Goal: Task Accomplishment & Management: Complete application form

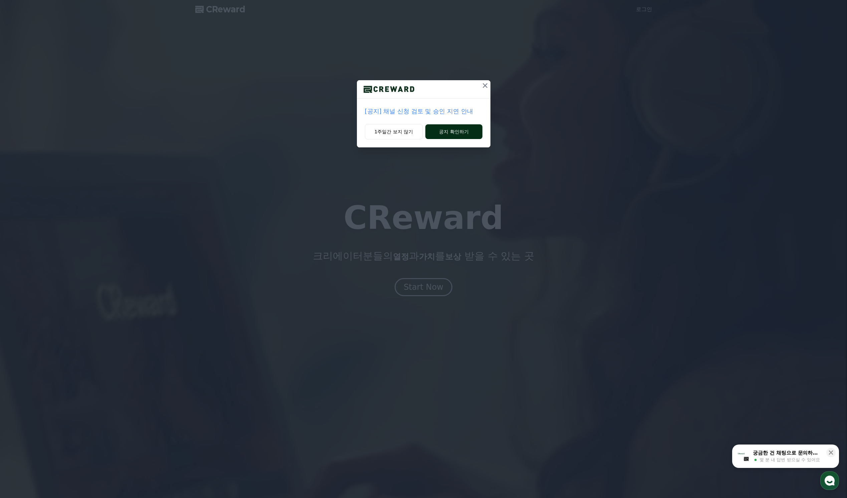
click at [454, 129] on button "공지 확인하기" at bounding box center [454, 131] width 57 height 15
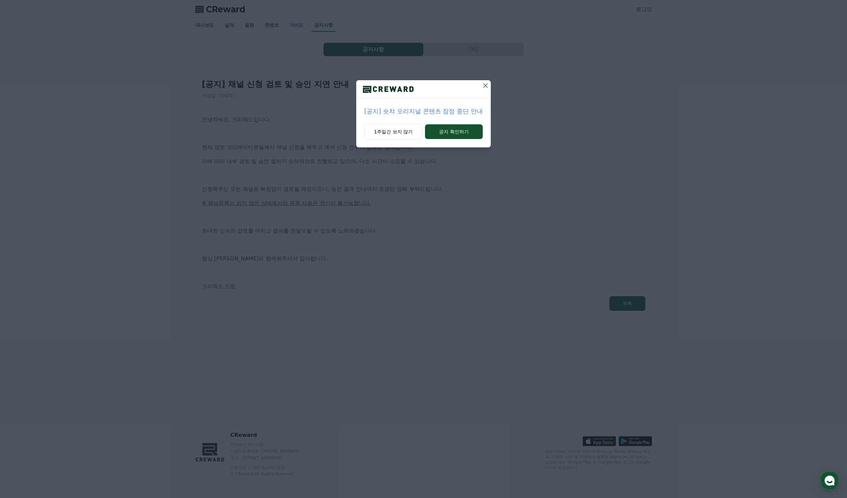
click at [486, 87] on icon at bounding box center [486, 86] width 8 height 8
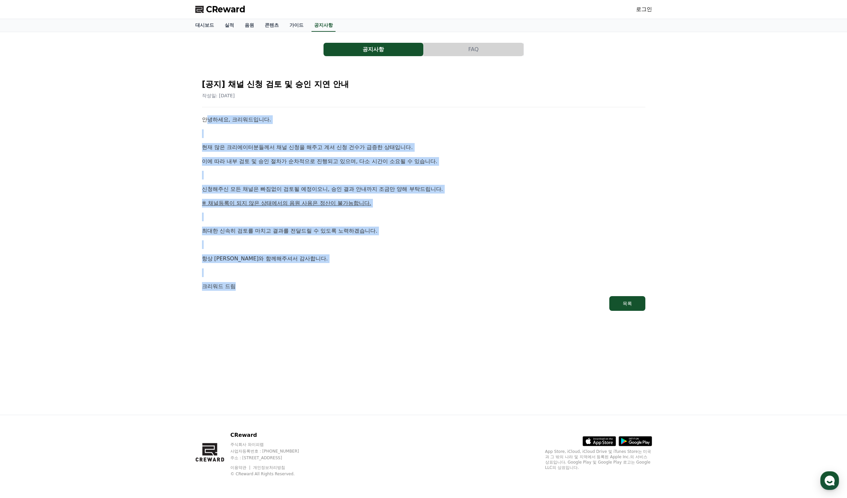
drag, startPoint x: 205, startPoint y: 117, endPoint x: 400, endPoint y: 282, distance: 255.5
click at [400, 282] on div "안녕하세요, 크리워드입니다. 현재 많은 크리에이터분들께서 채널 신청을 해주고 계셔 신청 건수가 급증한 상태입니다. 이에 따라 내부 검토 및 승…" at bounding box center [424, 202] width 444 height 175
click at [400, 282] on p "크리워드 드림" at bounding box center [424, 286] width 444 height 9
drag, startPoint x: 400, startPoint y: 282, endPoint x: 205, endPoint y: 107, distance: 262.1
click at [205, 107] on div "[공지] 채널 신청 검토 및 승인 지연 안내 작성일: 2025-09-26 안녕하세요, 크리워드입니다. 현재 많은 크리에이터분들께서 채널 신청을…" at bounding box center [424, 192] width 446 height 240
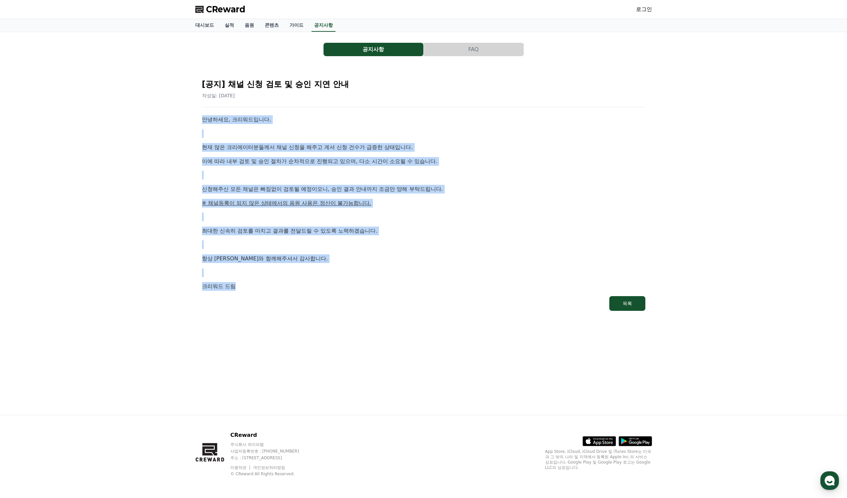
click at [205, 107] on div "[공지] 채널 신청 검토 및 승인 지연 안내 작성일: 2025-09-26 안녕하세요, 크리워드입니다. 현재 많은 크리에이터분들께서 채널 신청을…" at bounding box center [424, 192] width 446 height 240
drag, startPoint x: 205, startPoint y: 107, endPoint x: 364, endPoint y: 286, distance: 239.4
click at [364, 286] on div "[공지] 채널 신청 검토 및 승인 지연 안내 작성일: 2025-09-26 안녕하세요, 크리워드입니다. 현재 많은 크리에이터분들께서 채널 신청을…" at bounding box center [424, 192] width 446 height 240
click at [364, 286] on p "크리워드 드림" at bounding box center [424, 286] width 444 height 9
drag, startPoint x: 364, startPoint y: 286, endPoint x: 195, endPoint y: 111, distance: 243.3
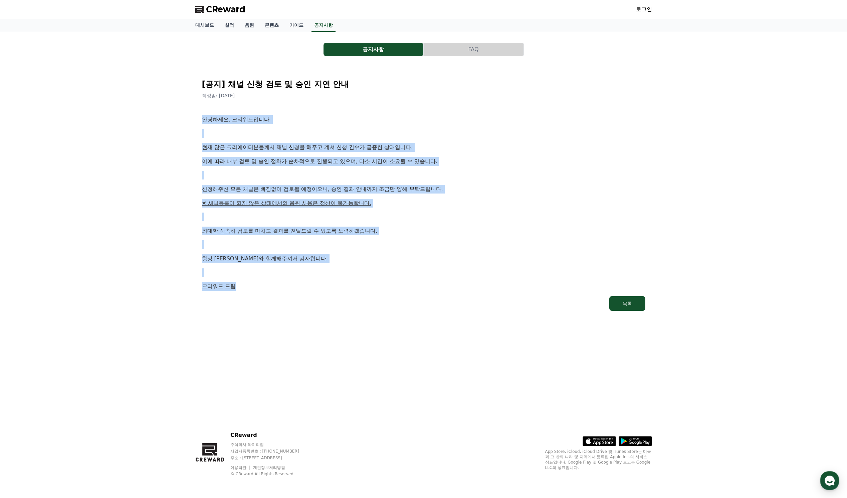
click at [195, 111] on div "[공지] 채널 신청 검토 및 승인 지연 안내 작성일: 2025-09-26 안녕하세요, 크리워드입니다. 현재 많은 크리에이터분들께서 채널 신청을…" at bounding box center [423, 192] width 457 height 251
drag, startPoint x: 195, startPoint y: 111, endPoint x: 366, endPoint y: 295, distance: 251.5
click at [366, 295] on div "[공지] 채널 신청 검토 및 승인 지연 안내 작성일: 2025-09-26 안녕하세요, 크리워드입니다. 현재 많은 크리에이터분들께서 채널 신청을…" at bounding box center [423, 192] width 457 height 251
click at [354, 282] on p "크리워드 드림" at bounding box center [424, 286] width 444 height 9
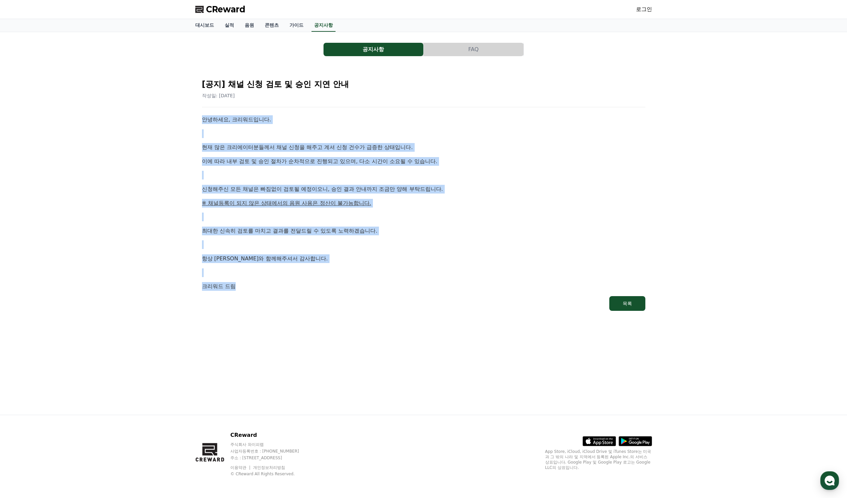
drag, startPoint x: 354, startPoint y: 282, endPoint x: 190, endPoint y: 112, distance: 236.5
click at [190, 112] on div "공지사항 FAQ [공지] 채널 신청 검토 및 승인 지연 안내 작성일: 2025-09-26 안녕하세요, 크리워드입니다. 현재 많은 크리에이터분들…" at bounding box center [424, 223] width 468 height 382
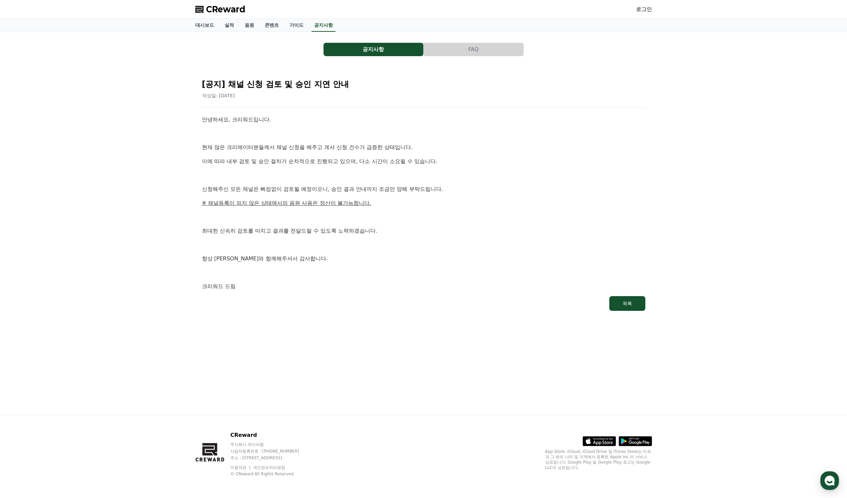
click at [235, 13] on span "CReward" at bounding box center [225, 9] width 39 height 11
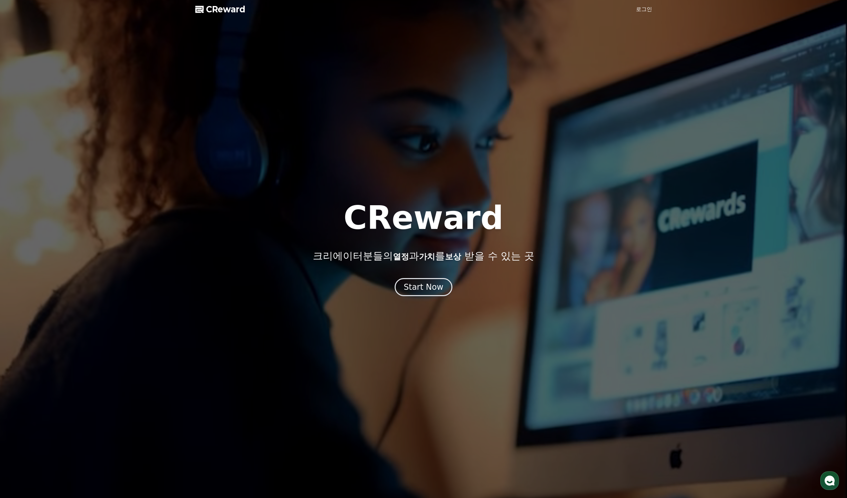
click at [235, 12] on span "CReward" at bounding box center [225, 9] width 39 height 11
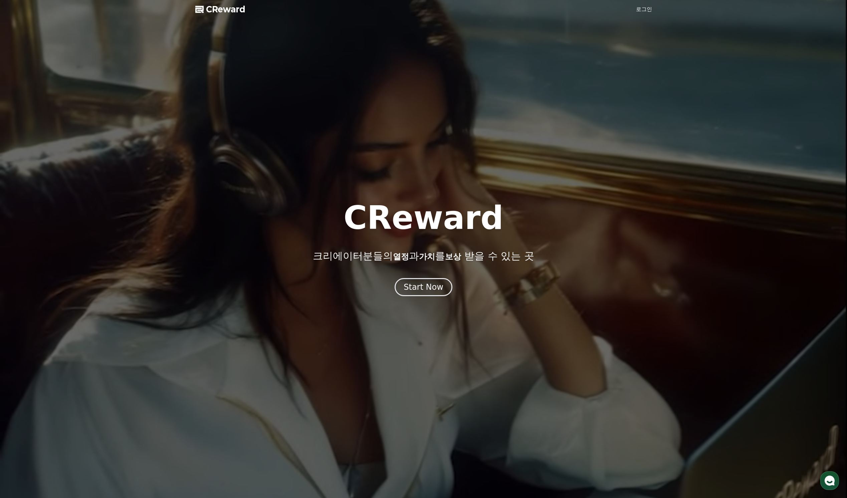
click at [644, 12] on link "로그인" at bounding box center [644, 9] width 16 height 8
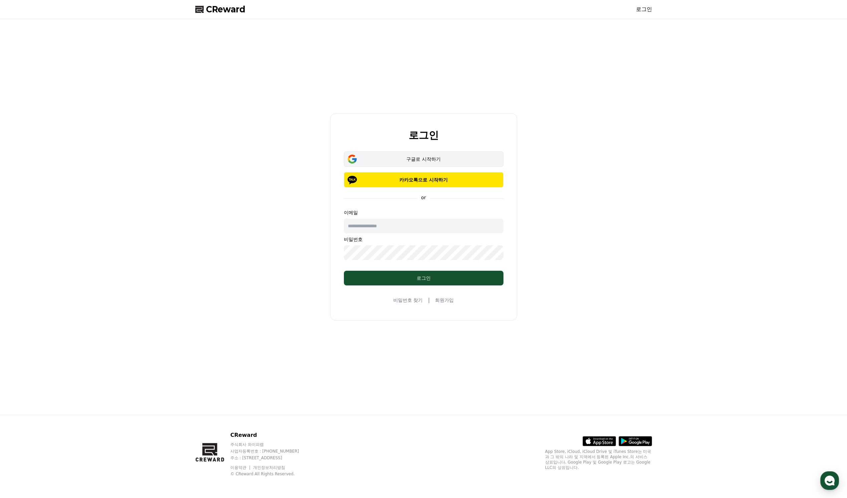
click at [420, 159] on div "구글로 시작하기" at bounding box center [424, 159] width 140 height 7
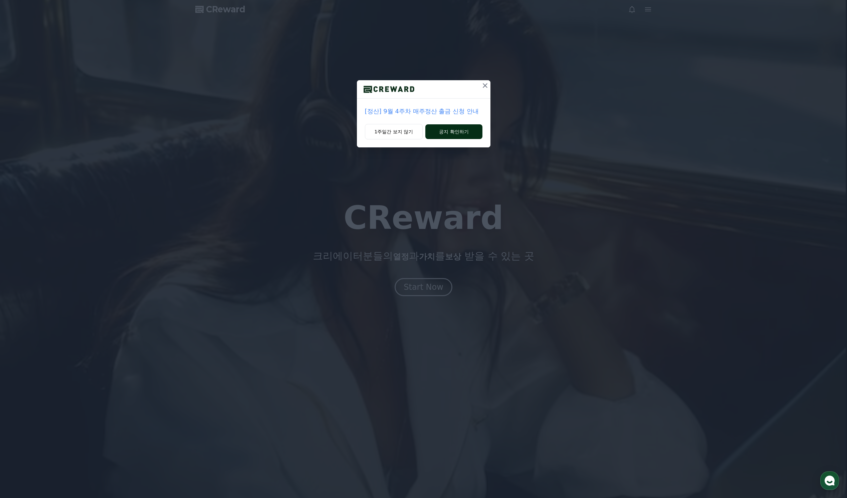
click at [439, 130] on button "공지 확인하기" at bounding box center [454, 131] width 57 height 15
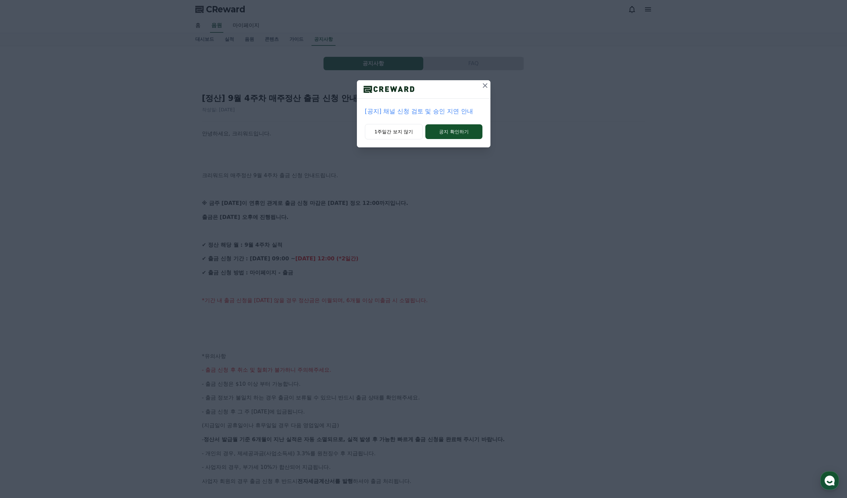
click at [488, 84] on icon at bounding box center [485, 86] width 8 height 8
click at [482, 89] on icon at bounding box center [486, 86] width 8 height 8
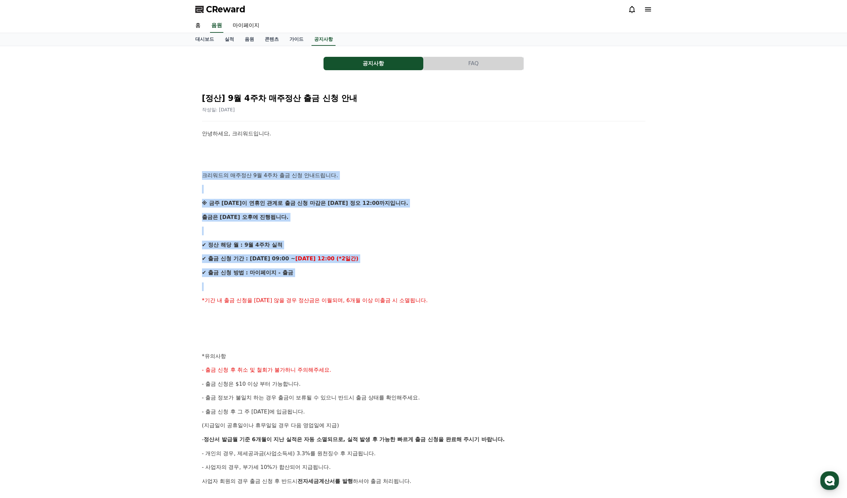
drag, startPoint x: 200, startPoint y: 175, endPoint x: 427, endPoint y: 284, distance: 252.2
click at [427, 284] on div "[정산] 9월 4주차 매주정산 출금 신청 안내 작성일: 2025-10-01 안녕하세요, 크리워드입니다. 크리워드의 매주정산 9월 4주차 출금 …" at bounding box center [424, 331] width 452 height 495
click at [427, 284] on p at bounding box center [424, 286] width 444 height 9
drag, startPoint x: 459, startPoint y: 305, endPoint x: 212, endPoint y: 154, distance: 289.1
click at [212, 154] on div "안녕하세요, 크리워드입니다. 크리워드의 매주정산 9월 4주차 출금 신청 안내드립니다. ※ 금주 금요일이 연휴인 관계로 출금 신청 마감은 10/…" at bounding box center [424, 341] width 444 height 425
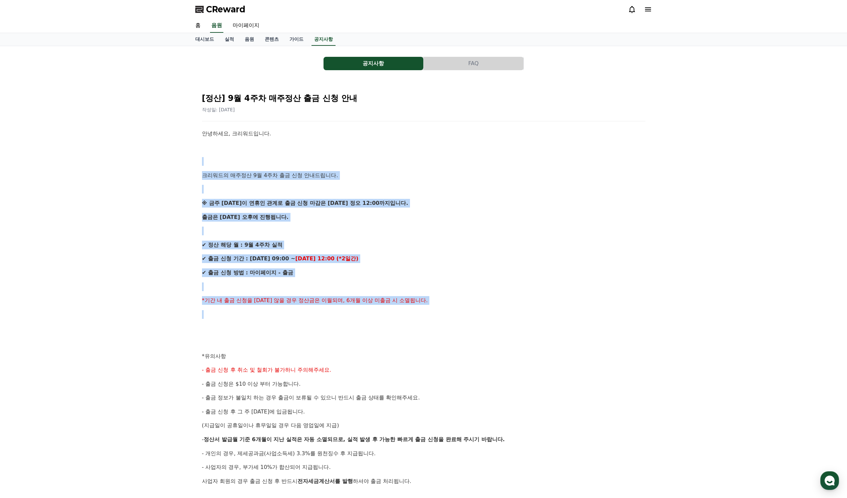
click at [212, 154] on div "안녕하세요, 크리워드입니다. 크리워드의 매주정산 9월 4주차 출금 신청 안내드립니다. ※ 금주 금요일이 연휴인 관계로 출금 신청 마감은 10/…" at bounding box center [424, 341] width 444 height 425
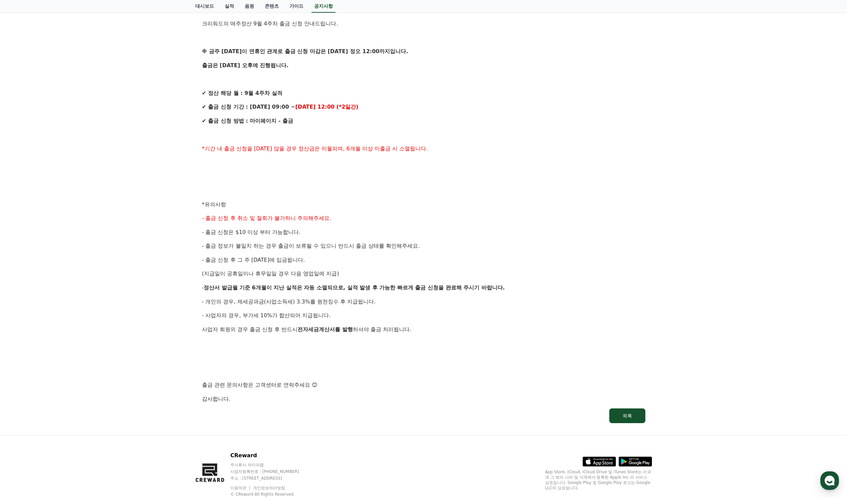
scroll to position [167, 0]
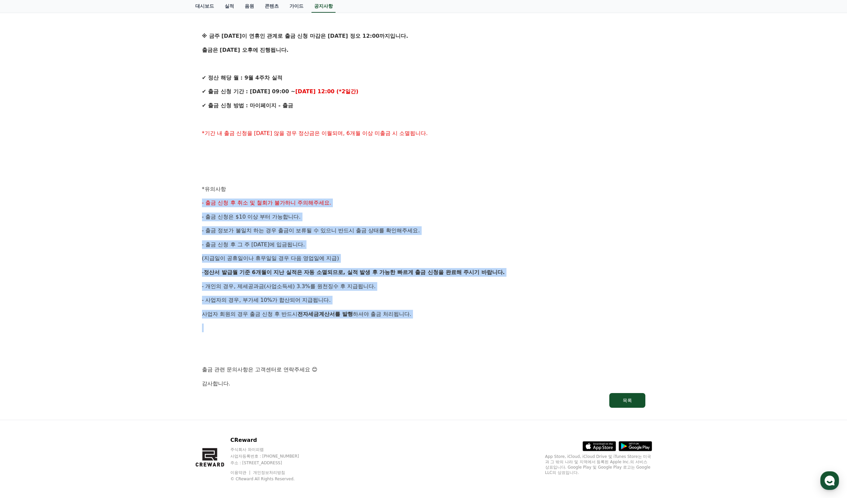
drag, startPoint x: 199, startPoint y: 194, endPoint x: 442, endPoint y: 319, distance: 272.8
click at [442, 319] on div "[정산] 9월 4주차 매주정산 출금 신청 안내 작성일: 2025-10-01 안녕하세요, 크리워드입니다. 크리워드의 매주정산 9월 4주차 출금 …" at bounding box center [424, 163] width 452 height 495
click at [442, 319] on div "안녕하세요, 크리워드입니다. 크리워드의 매주정산 9월 4주차 출금 신청 안내드립니다. ※ 금주 금요일이 연휴인 관계로 출금 신청 마감은 10/…" at bounding box center [424, 174] width 444 height 425
drag, startPoint x: 442, startPoint y: 319, endPoint x: 189, endPoint y: 175, distance: 291.1
click at [189, 175] on div "공지사항 FAQ [정산] 9월 4주차 매주정산 출금 신청 안내 작성일: 2025-10-01 안녕하세요, 크리워드입니다. 크리워드의 매주정산 9…" at bounding box center [423, 149] width 847 height 540
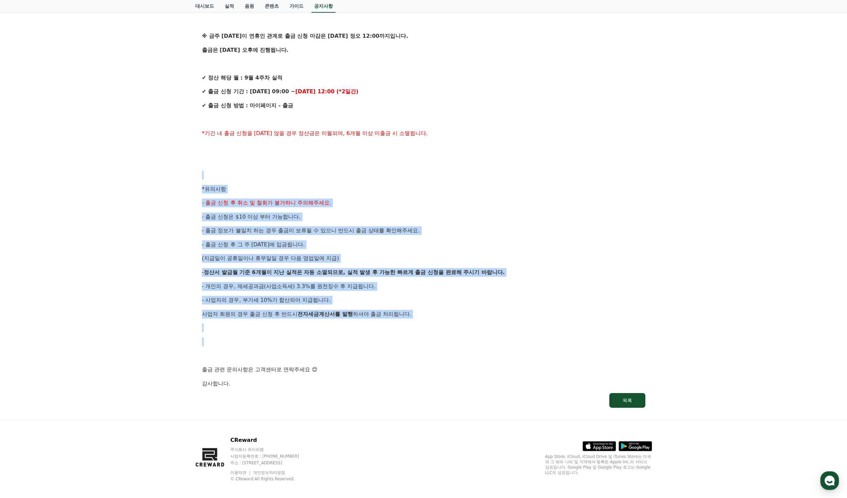
click at [189, 175] on div "공지사항 FAQ [정산] 9월 4주차 매주정산 출금 신청 안내 작성일: 2025-10-01 안녕하세요, 크리워드입니다. 크리워드의 매주정산 9…" at bounding box center [423, 149] width 847 height 540
drag, startPoint x: 189, startPoint y: 175, endPoint x: 388, endPoint y: 344, distance: 261.4
click at [388, 344] on div "공지사항 FAQ [정산] 9월 4주차 매주정산 출금 신청 안내 작성일: 2025-10-01 안녕하세요, 크리워드입니다. 크리워드의 매주정산 9…" at bounding box center [423, 149] width 847 height 540
click at [388, 344] on p at bounding box center [424, 341] width 444 height 9
drag, startPoint x: 388, startPoint y: 344, endPoint x: 257, endPoint y: 172, distance: 216.2
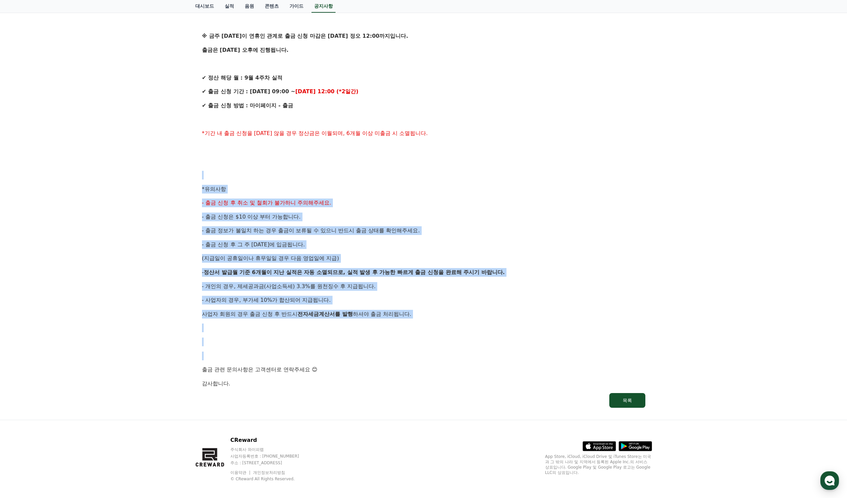
click at [257, 172] on div "안녕하세요, 크리워드입니다. 크리워드의 매주정산 9월 4주차 출금 신청 안내드립니다. ※ 금주 금요일이 연휴인 관계로 출금 신청 마감은 10/…" at bounding box center [424, 174] width 444 height 425
click at [257, 172] on p at bounding box center [424, 175] width 444 height 9
drag, startPoint x: 257, startPoint y: 172, endPoint x: 364, endPoint y: 327, distance: 188.0
click at [364, 327] on div "안녕하세요, 크리워드입니다. 크리워드의 매주정산 9월 4주차 출금 신청 안내드립니다. ※ 금주 금요일이 연휴인 관계로 출금 신청 마감은 10/…" at bounding box center [424, 174] width 444 height 425
click at [364, 327] on p at bounding box center [424, 327] width 444 height 9
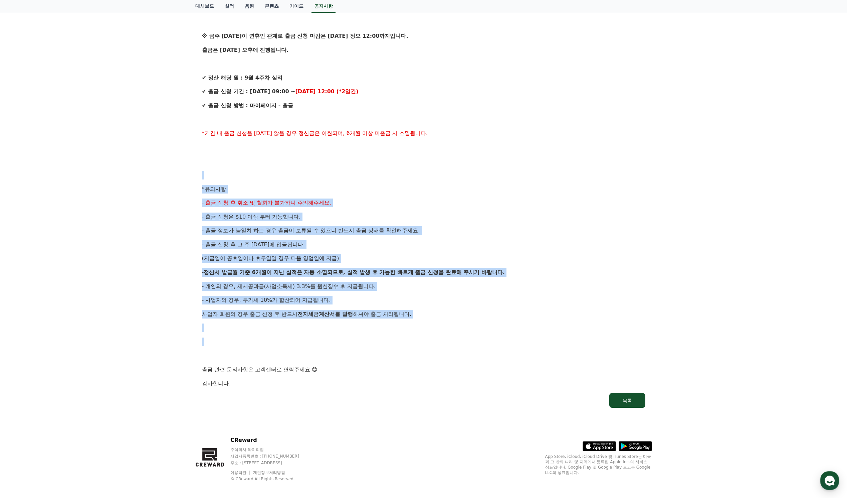
drag, startPoint x: 364, startPoint y: 327, endPoint x: 290, endPoint y: 172, distance: 171.7
click at [290, 172] on div "안녕하세요, 크리워드입니다. 크리워드의 매주정산 9월 4주차 출금 신청 안내드립니다. ※ 금주 금요일이 연휴인 관계로 출금 신청 마감은 10/…" at bounding box center [424, 174] width 444 height 425
click at [290, 172] on p at bounding box center [424, 175] width 444 height 9
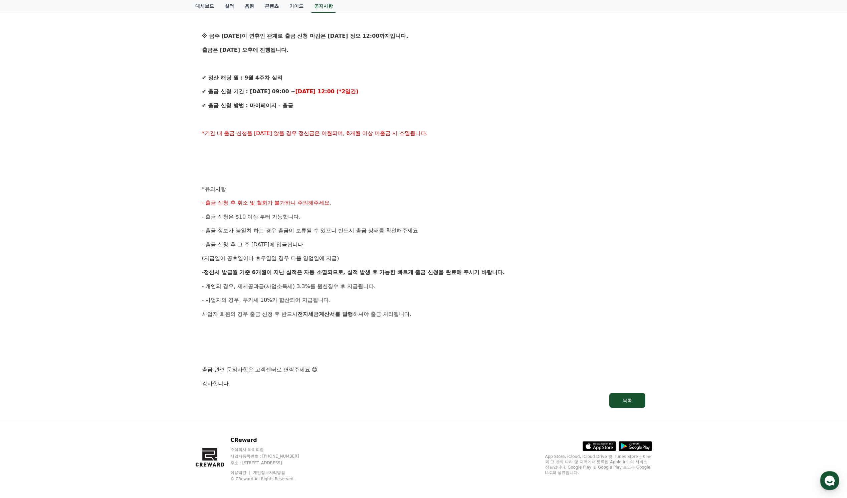
scroll to position [0, 0]
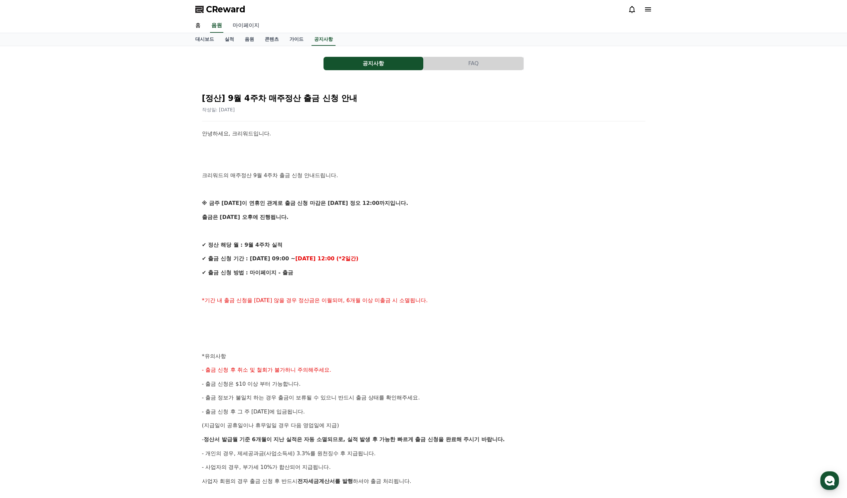
click at [247, 25] on link "마이페이지" at bounding box center [245, 26] width 37 height 14
select select "**********"
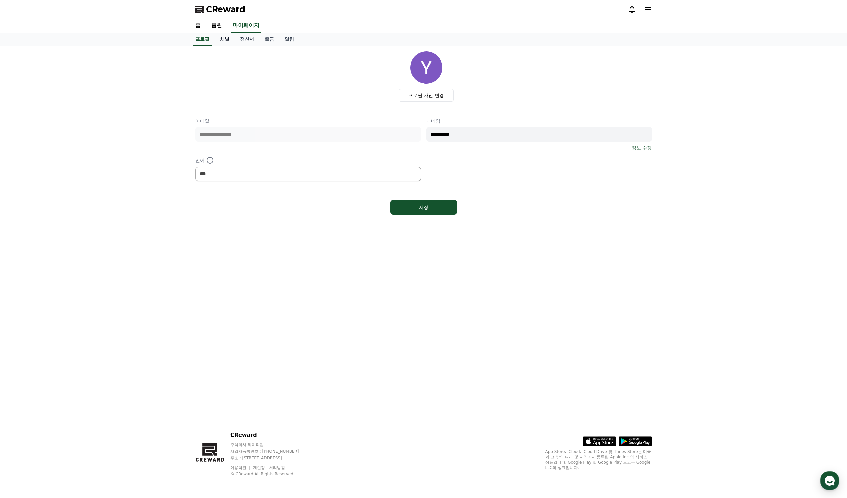
click at [225, 40] on link "채널" at bounding box center [225, 39] width 20 height 13
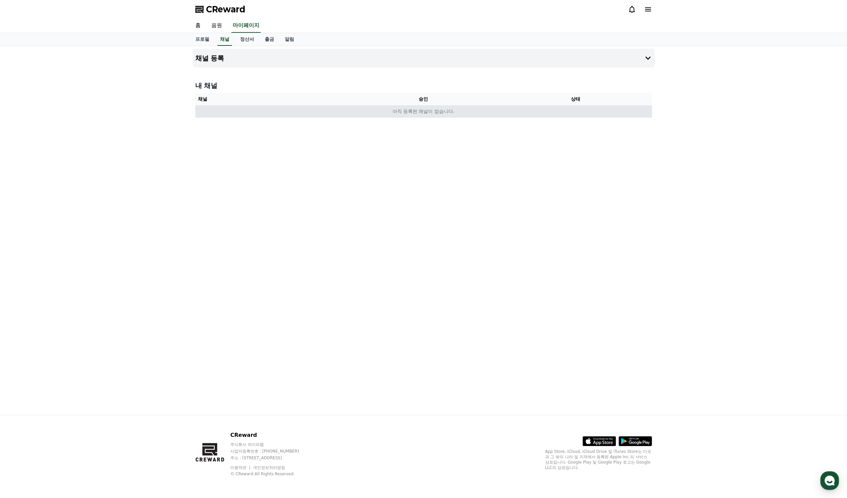
click at [410, 114] on td "아직 등록된 채널이 없습니다." at bounding box center [423, 111] width 457 height 12
click at [288, 40] on link "알림" at bounding box center [290, 39] width 20 height 13
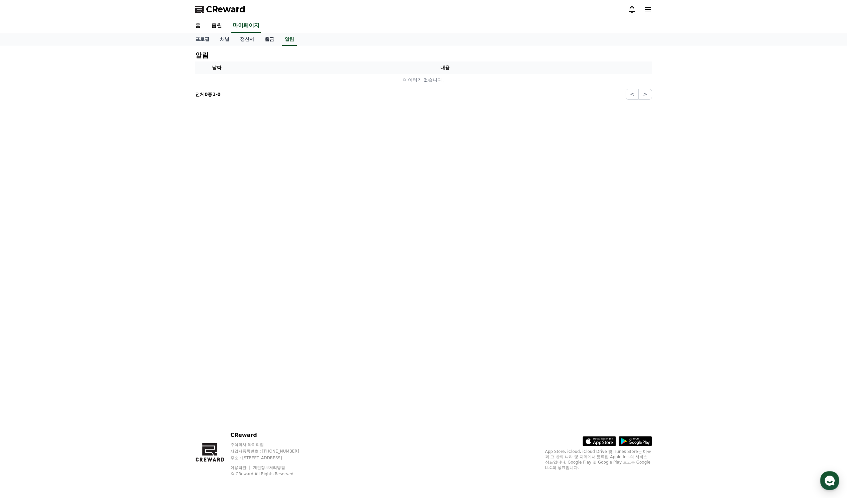
click at [275, 39] on link "출금" at bounding box center [270, 39] width 20 height 13
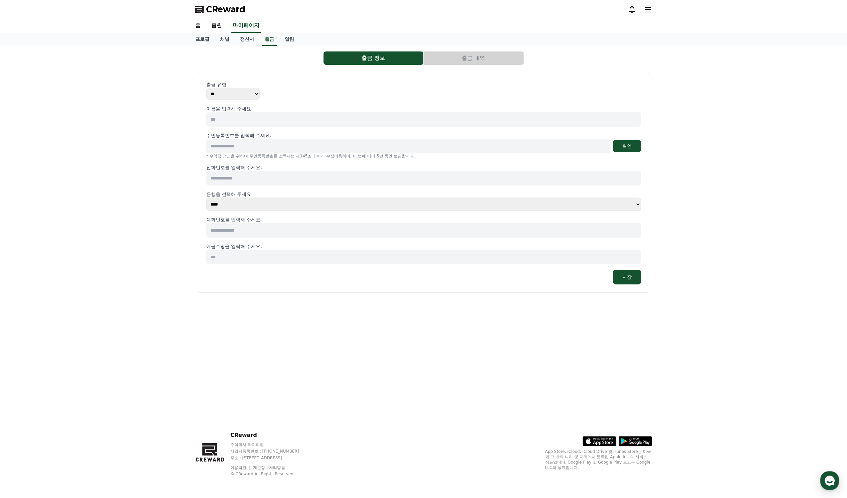
click at [242, 94] on select "** ***" at bounding box center [232, 94] width 53 height 12
click at [206, 88] on select "** ***" at bounding box center [232, 94] width 53 height 12
click at [248, 41] on link "정산서" at bounding box center [247, 39] width 25 height 13
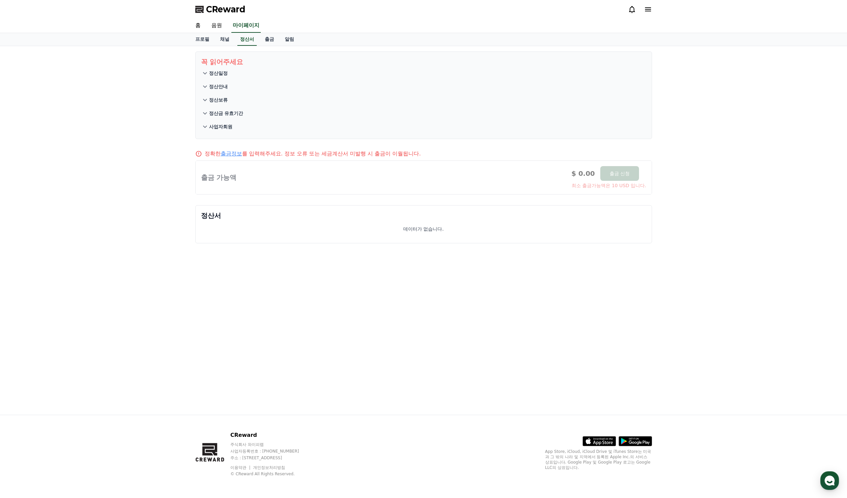
click at [207, 128] on icon at bounding box center [205, 127] width 8 height 8
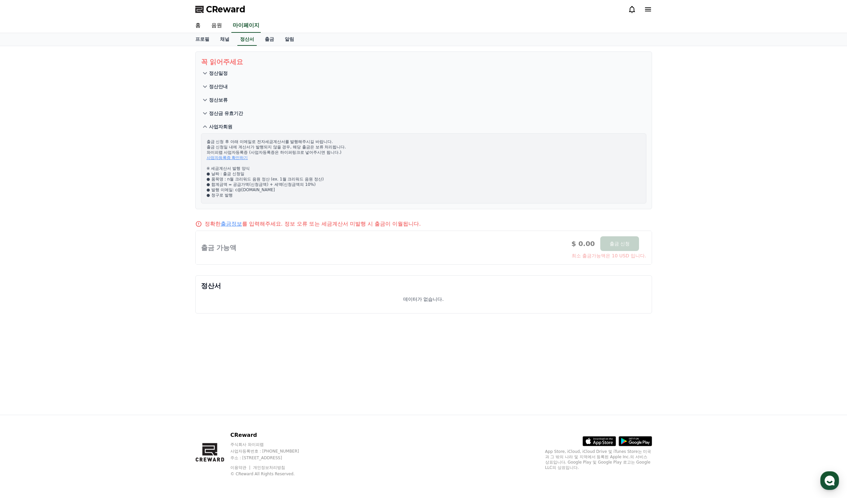
click at [207, 114] on icon at bounding box center [205, 113] width 8 height 8
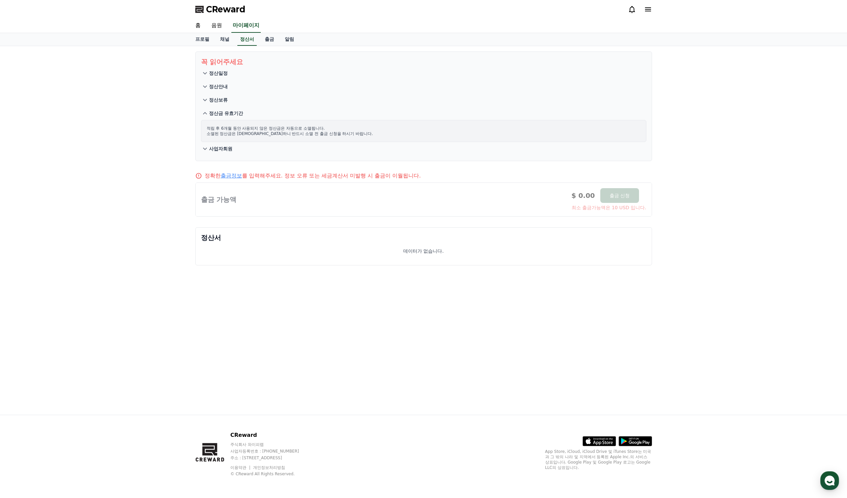
click at [205, 102] on icon at bounding box center [205, 100] width 8 height 8
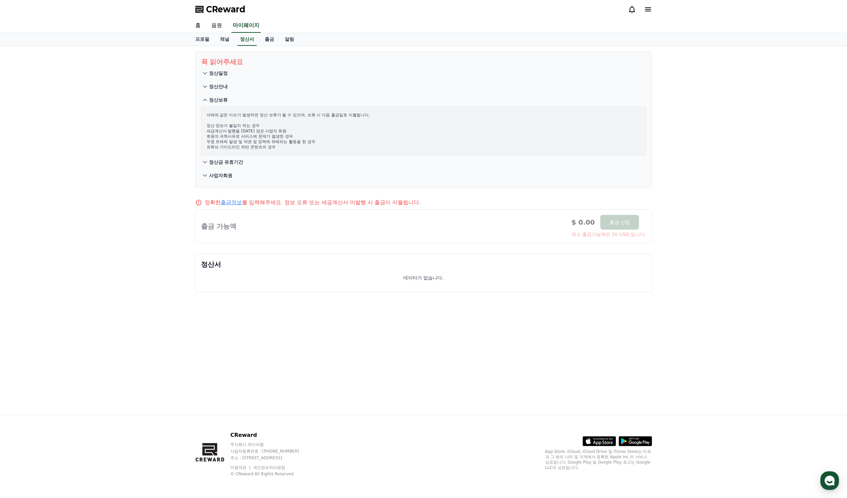
click at [204, 90] on icon at bounding box center [205, 87] width 8 height 8
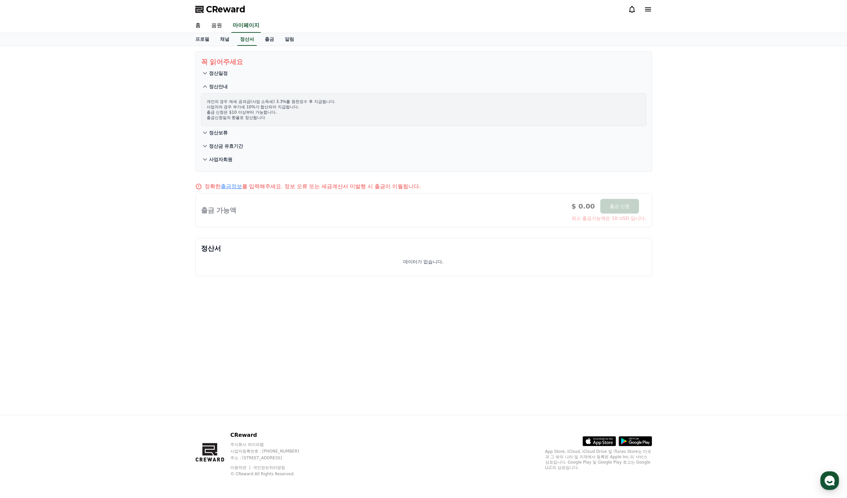
click at [206, 73] on icon at bounding box center [205, 73] width 4 height 2
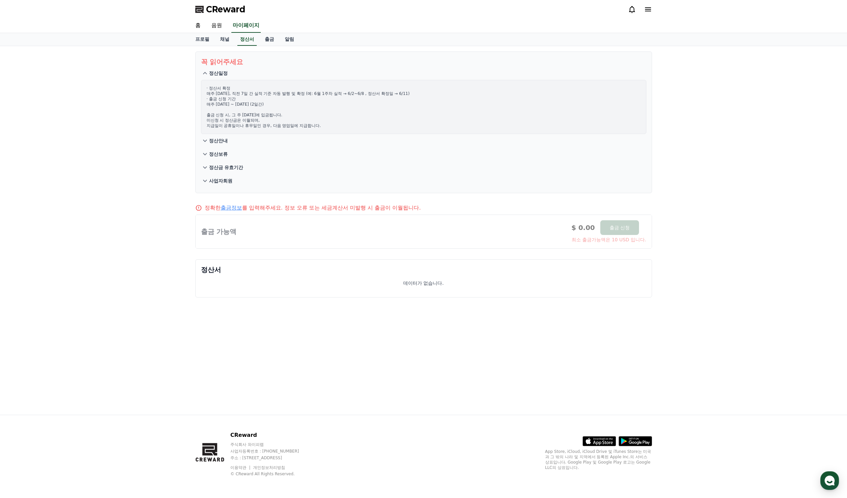
drag, startPoint x: 207, startPoint y: 89, endPoint x: 323, endPoint y: 127, distance: 122.0
click at [323, 127] on p "· 정산서 확정 매주 수요일, 직전 7일 간 실적 기준 자동 발행 및 확정 (예: 6월 1주차 실적 → 6/2~6/8 , 정산서 확정일 → 6…" at bounding box center [424, 107] width 434 height 43
drag, startPoint x: 323, startPoint y: 127, endPoint x: 208, endPoint y: 91, distance: 120.2
click at [208, 91] on p "· 정산서 확정 매주 수요일, 직전 7일 간 실적 기준 자동 발행 및 확정 (예: 6월 1주차 실적 → 6/2~6/8 , 정산서 확정일 → 6…" at bounding box center [424, 107] width 434 height 43
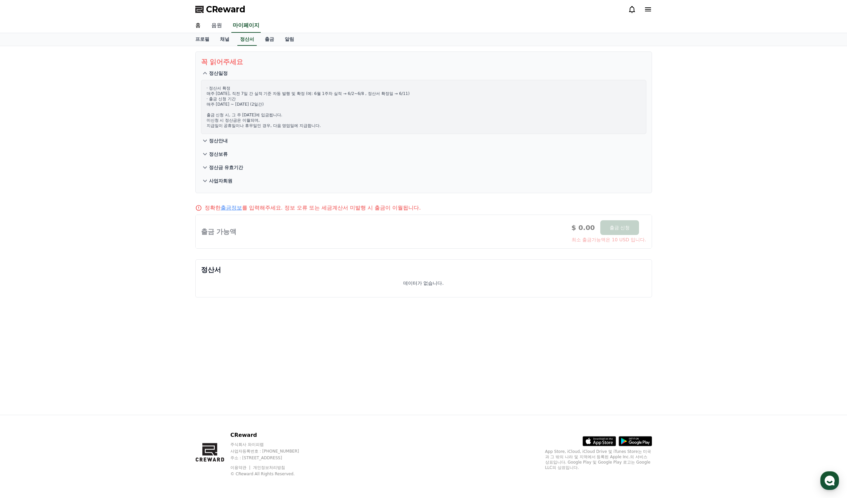
drag, startPoint x: 208, startPoint y: 91, endPoint x: 212, endPoint y: 25, distance: 65.6
click at [212, 25] on link "음원" at bounding box center [216, 26] width 21 height 14
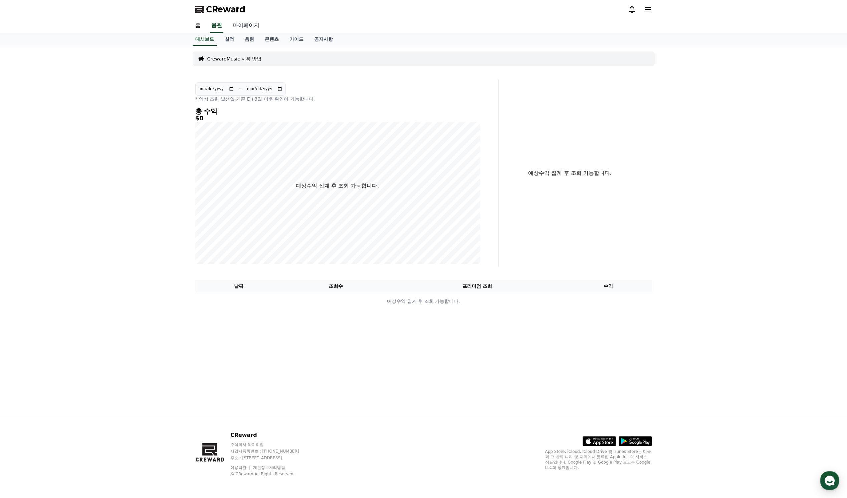
click at [246, 24] on link "마이페이지" at bounding box center [245, 26] width 37 height 14
select select "**********"
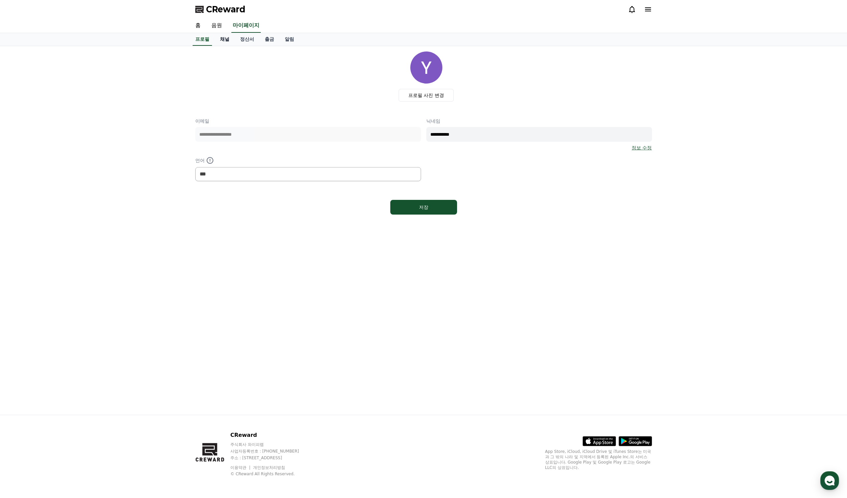
click at [227, 41] on link "채널" at bounding box center [225, 39] width 20 height 13
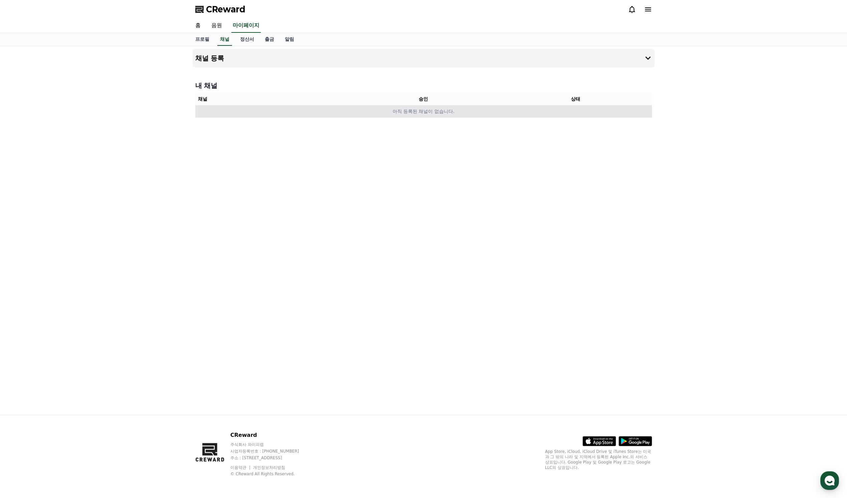
click at [432, 116] on td "아직 등록된 채널이 없습니다." at bounding box center [423, 111] width 457 height 12
click at [432, 112] on td "아직 등록된 채널이 없습니다." at bounding box center [423, 111] width 457 height 12
click at [649, 56] on icon at bounding box center [648, 58] width 8 height 8
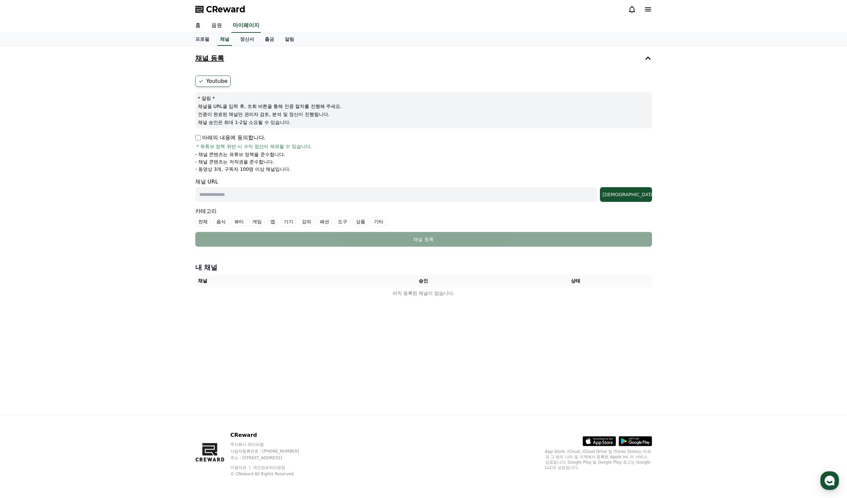
drag, startPoint x: 199, startPoint y: 107, endPoint x: 335, endPoint y: 122, distance: 137.4
click at [335, 122] on div "* 알림 * 채널을 URL을 입력 후, 조회 버튼을 통해 인증 절차를 진행해 주세요. 인증이 완료된 채널만 관리자 검토, 분석 및 정산이 진행…" at bounding box center [423, 110] width 457 height 36
click at [335, 122] on p "채널 승인은 최대 1-2일 소요될 수 있습니다." at bounding box center [424, 122] width 452 height 7
drag, startPoint x: 335, startPoint y: 122, endPoint x: 204, endPoint y: 108, distance: 132.3
click at [204, 108] on div "* 알림 * 채널을 URL을 입력 후, 조회 버튼을 통해 인증 절차를 진행해 주세요. 인증이 완료된 채널만 관리자 검토, 분석 및 정산이 진행…" at bounding box center [423, 110] width 457 height 36
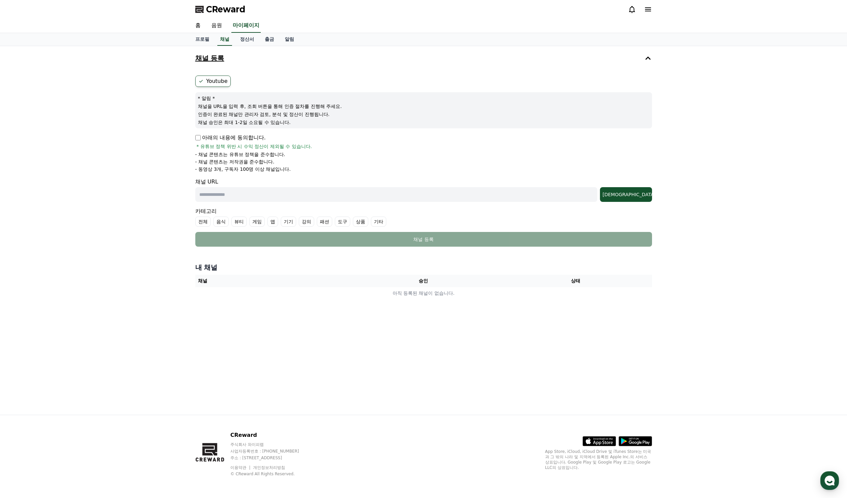
click at [204, 108] on p "채널을 URL을 입력 후, 조회 버튼을 통해 인증 절차를 진행해 주세요." at bounding box center [424, 106] width 452 height 7
click at [236, 189] on input "text" at bounding box center [396, 194] width 402 height 15
paste input "**********"
type input "**********"
click at [422, 192] on input "**********" at bounding box center [396, 194] width 402 height 15
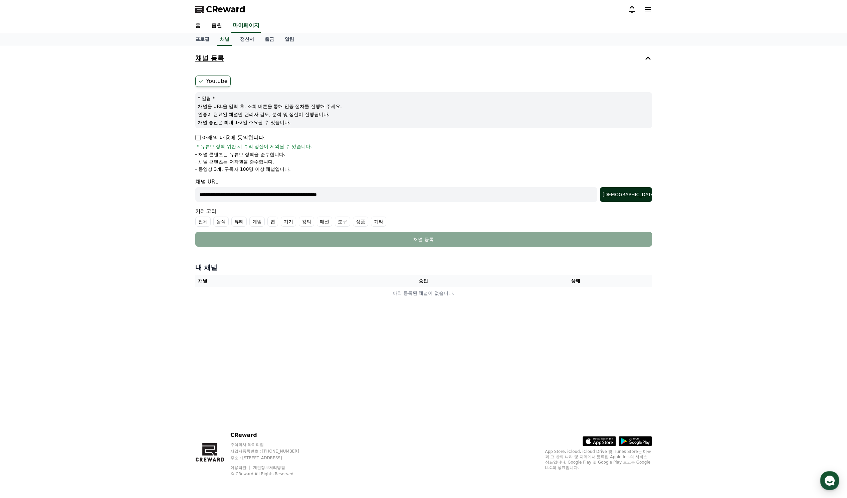
click at [637, 197] on div "조회" at bounding box center [626, 194] width 47 height 7
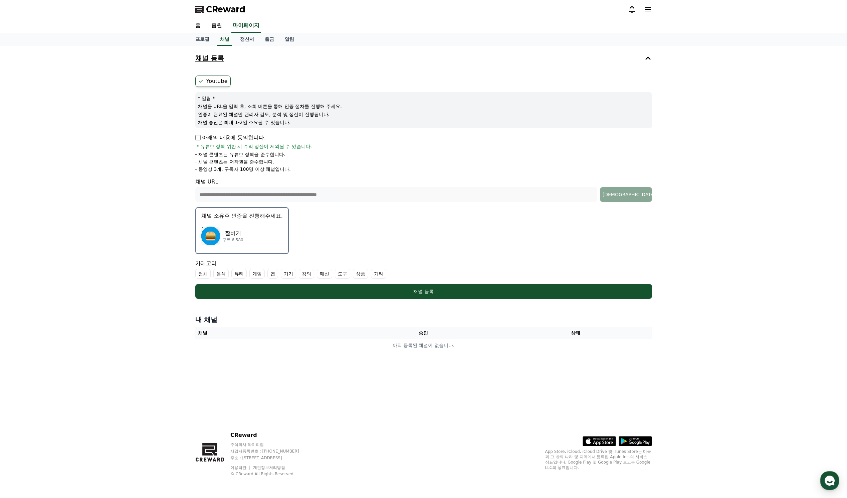
click at [241, 225] on div "짤버거 구독 6,580" at bounding box center [242, 235] width 82 height 27
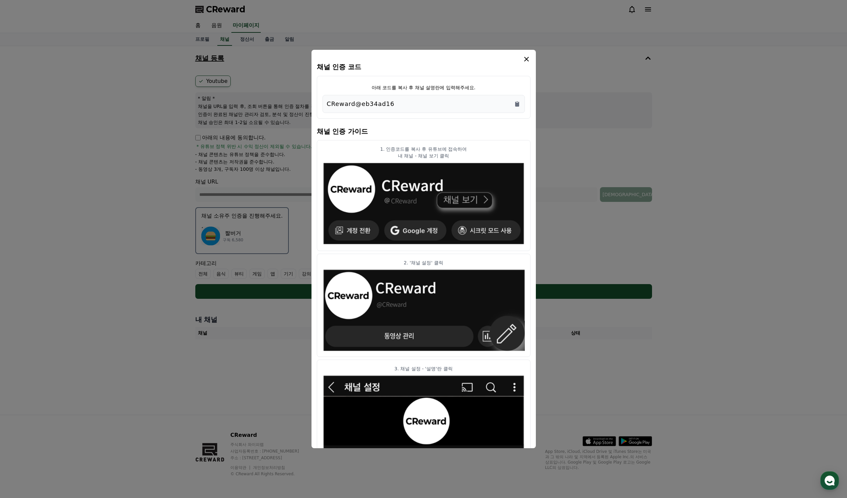
click at [392, 103] on div "CReward@eb34ad16" at bounding box center [424, 103] width 194 height 9
click at [518, 103] on icon "Copy to clipboard" at bounding box center [517, 104] width 4 height 5
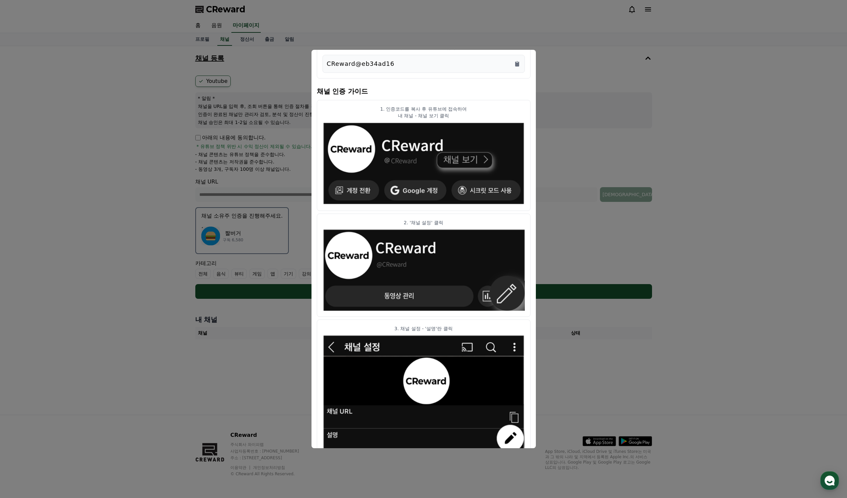
scroll to position [178, 0]
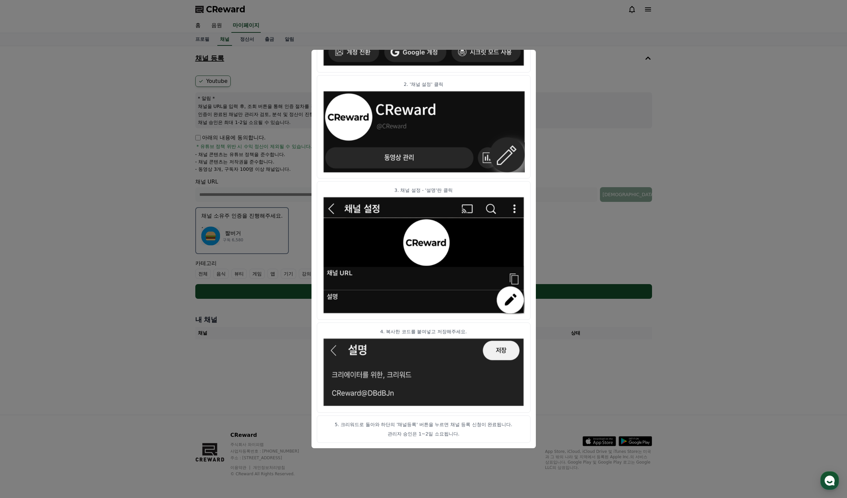
click at [555, 129] on button "close modal" at bounding box center [423, 249] width 847 height 498
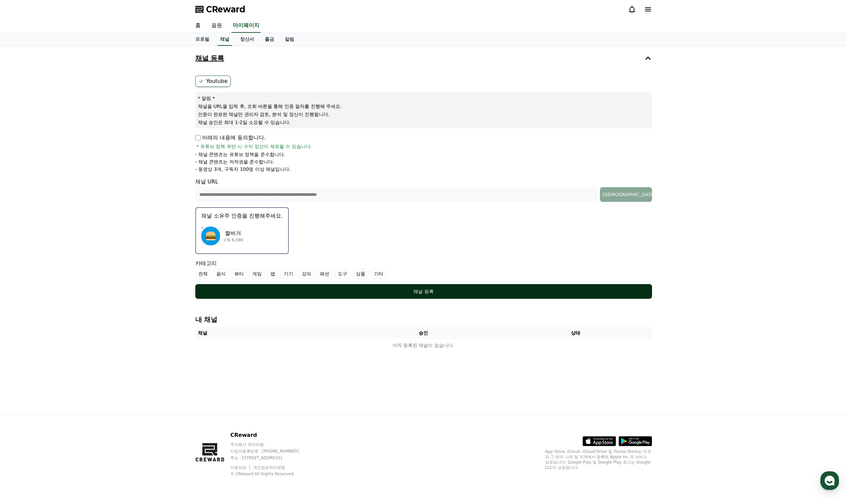
click at [394, 295] on button "채널 등록" at bounding box center [423, 291] width 457 height 15
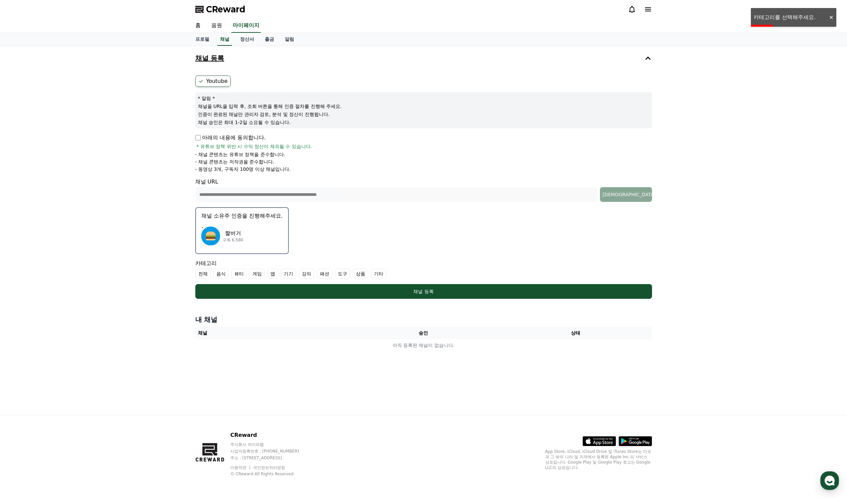
click at [382, 274] on label "기타" at bounding box center [378, 274] width 15 height 10
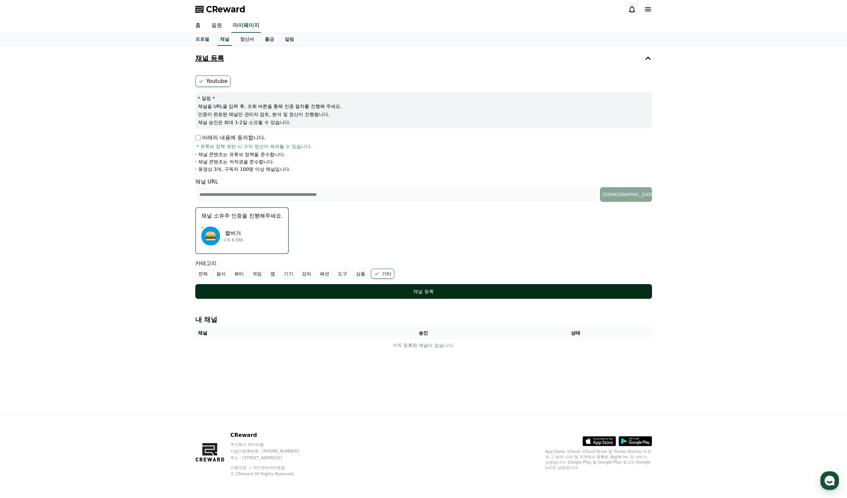
click at [376, 291] on div "채널 등록" at bounding box center [424, 291] width 430 height 7
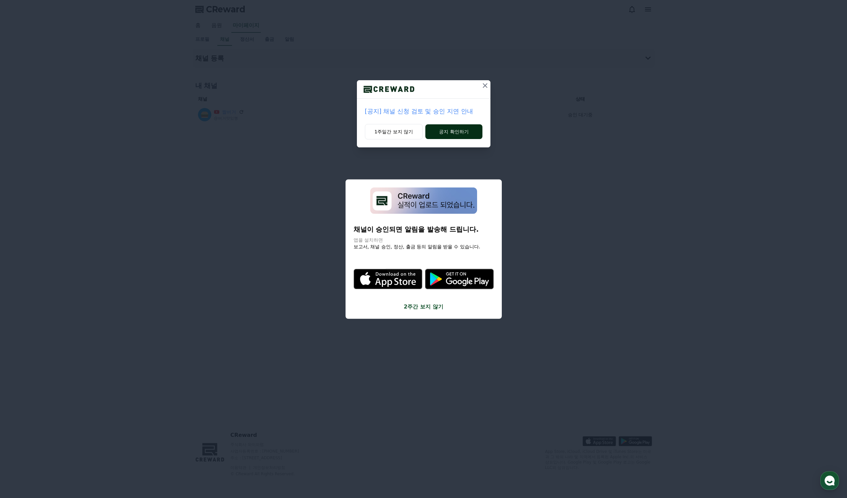
click at [442, 131] on button "공지 확인하기" at bounding box center [454, 131] width 57 height 15
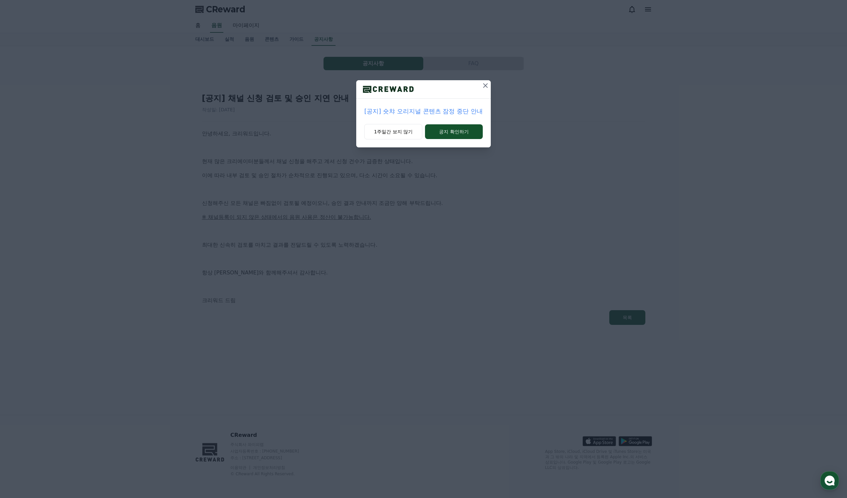
click at [484, 87] on icon at bounding box center [485, 85] width 5 height 5
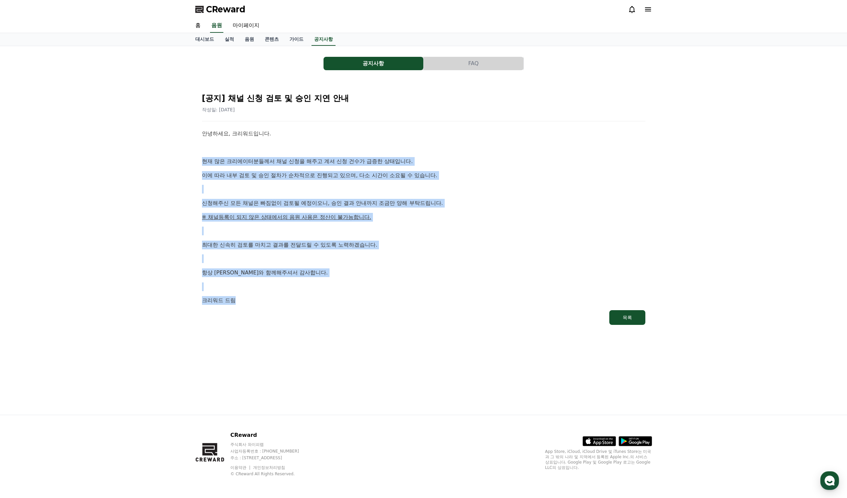
drag, startPoint x: 202, startPoint y: 160, endPoint x: 375, endPoint y: 293, distance: 218.7
click at [375, 293] on div "안녕하세요, 크리워드입니다. 현재 많은 크리에이터분들께서 채널 신청을 해주고 계셔 신청 건수가 급증한 상태입니다. 이에 따라 내부 검토 및 승…" at bounding box center [424, 216] width 444 height 175
drag, startPoint x: 375, startPoint y: 293, endPoint x: 204, endPoint y: 137, distance: 232.2
click at [204, 137] on div "안녕하세요, 크리워드입니다. 현재 많은 크리에이터분들께서 채널 신청을 해주고 계셔 신청 건수가 급증한 상태입니다. 이에 따라 내부 검토 및 승…" at bounding box center [424, 216] width 444 height 175
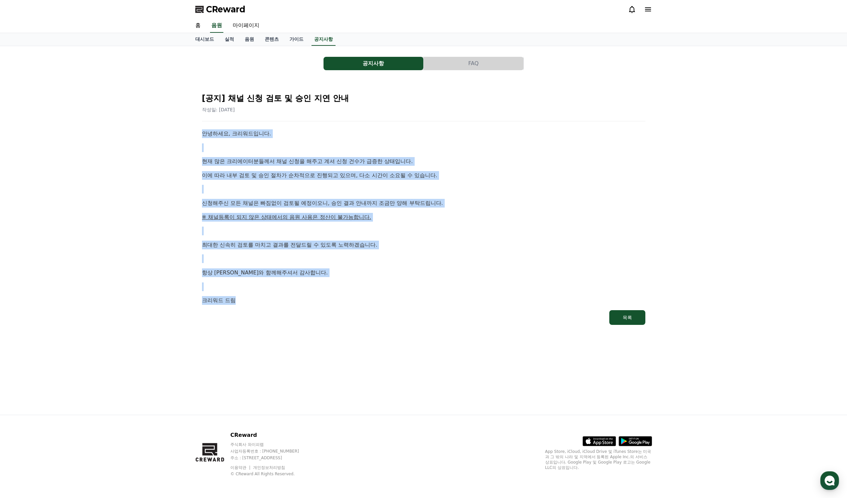
click at [204, 137] on p "안녕하세요, 크리워드입니다." at bounding box center [424, 133] width 444 height 9
drag, startPoint x: 204, startPoint y: 137, endPoint x: 335, endPoint y: 301, distance: 210.1
click at [335, 301] on div "안녕하세요, 크리워드입니다. 현재 많은 크리에이터분들께서 채널 신청을 해주고 계셔 신청 건수가 급증한 상태입니다. 이에 따라 내부 검토 및 승…" at bounding box center [424, 216] width 444 height 175
click at [335, 301] on p "크리워드 드림" at bounding box center [424, 300] width 444 height 9
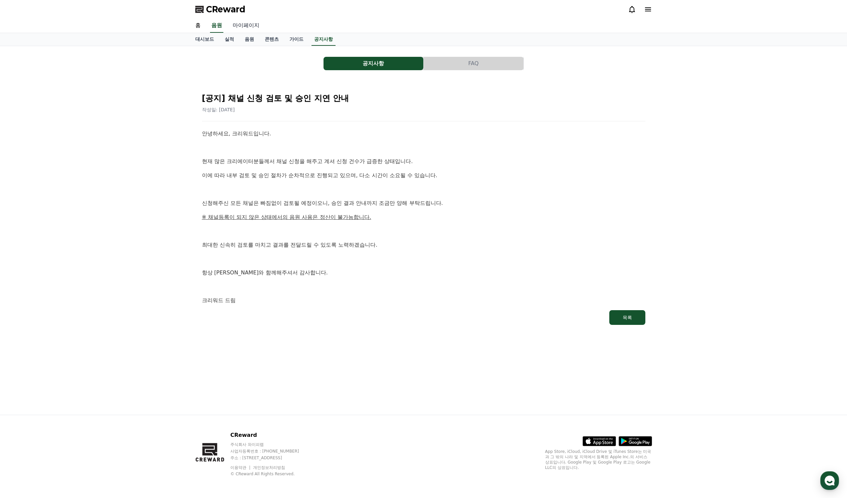
click at [246, 27] on link "마이페이지" at bounding box center [245, 26] width 37 height 14
select select "**********"
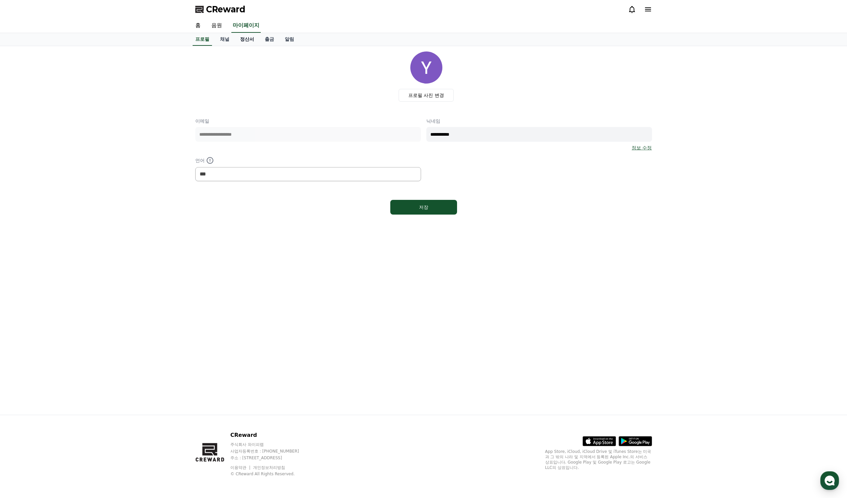
click at [248, 40] on link "정산서" at bounding box center [247, 39] width 25 height 13
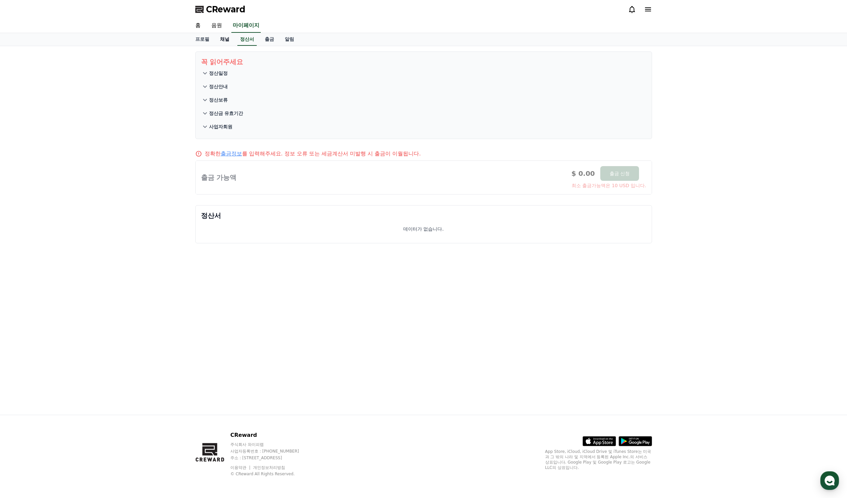
click at [224, 41] on link "채널" at bounding box center [225, 39] width 20 height 13
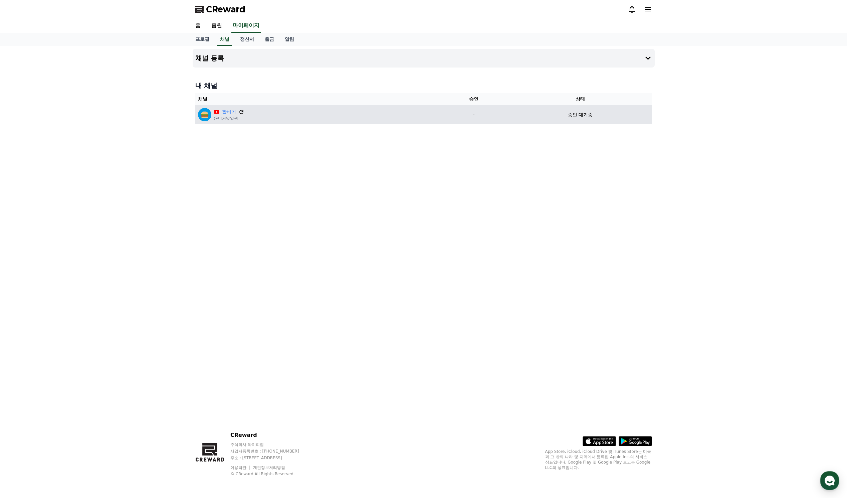
click at [242, 112] on icon at bounding box center [241, 112] width 4 height 4
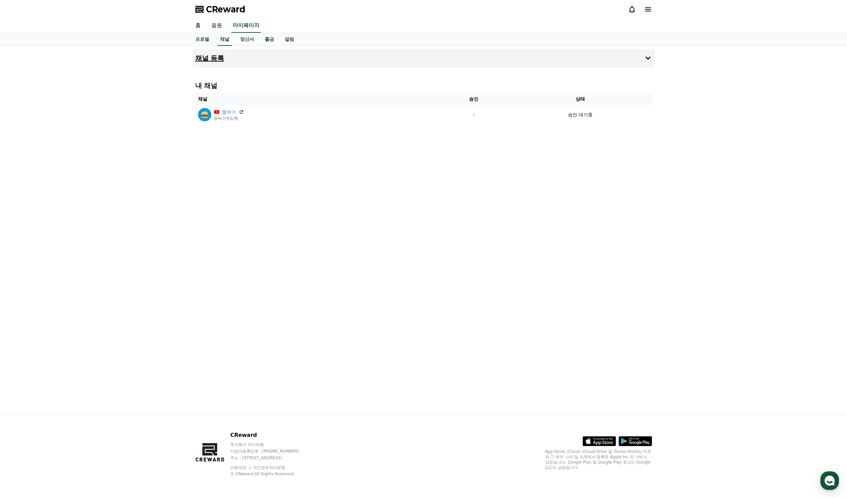
click at [275, 61] on button "채널 등록" at bounding box center [424, 58] width 462 height 19
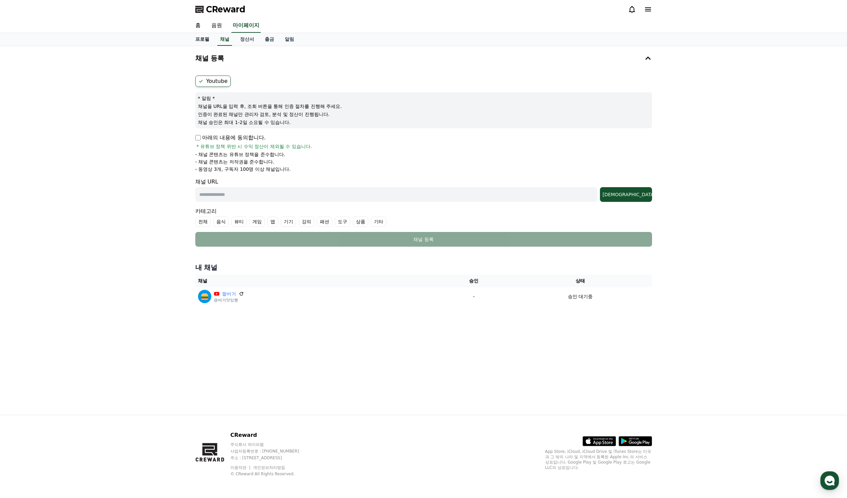
click at [205, 39] on link "프로필" at bounding box center [202, 39] width 25 height 13
select select "**********"
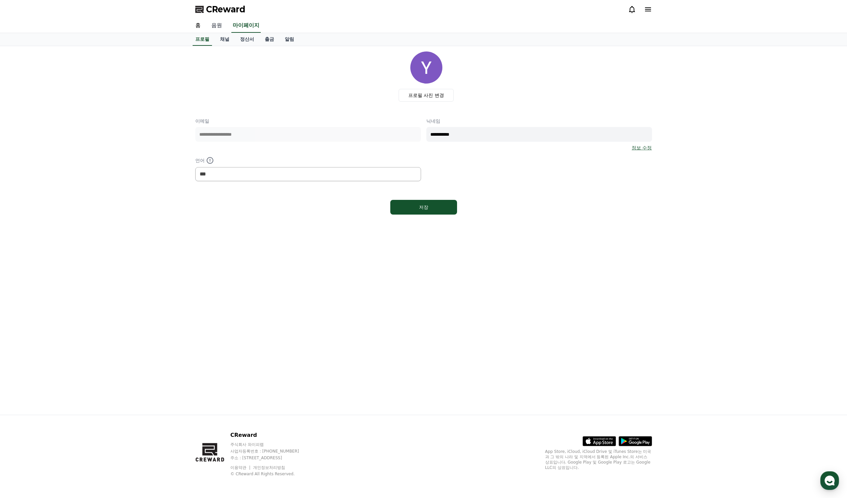
click at [216, 26] on link "음원" at bounding box center [216, 26] width 21 height 14
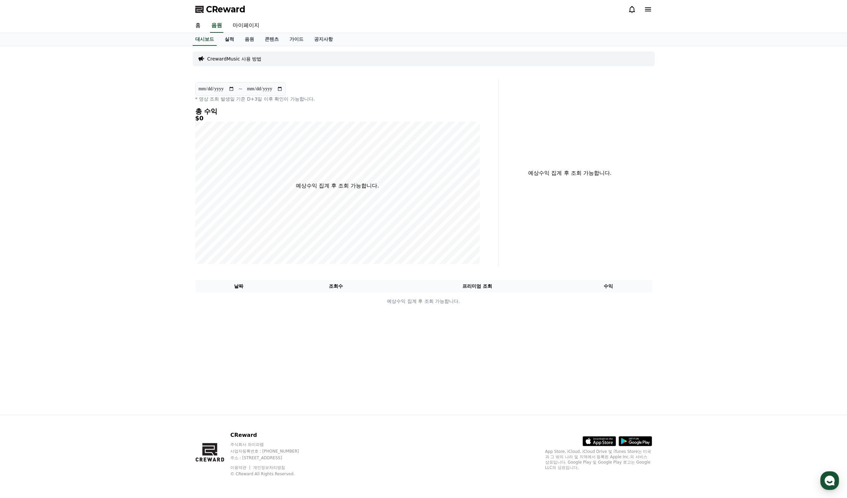
click at [225, 38] on link "실적" at bounding box center [229, 39] width 20 height 13
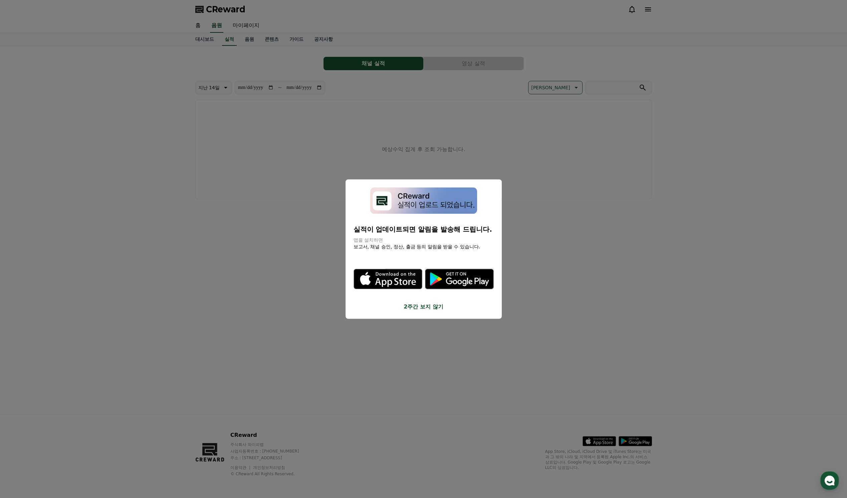
click at [357, 165] on button "close modal" at bounding box center [423, 249] width 847 height 498
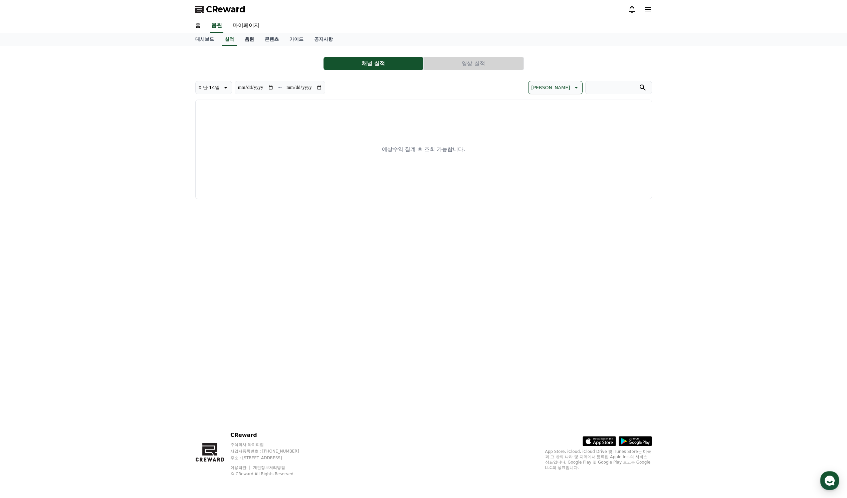
click at [251, 43] on link "음원" at bounding box center [249, 39] width 20 height 13
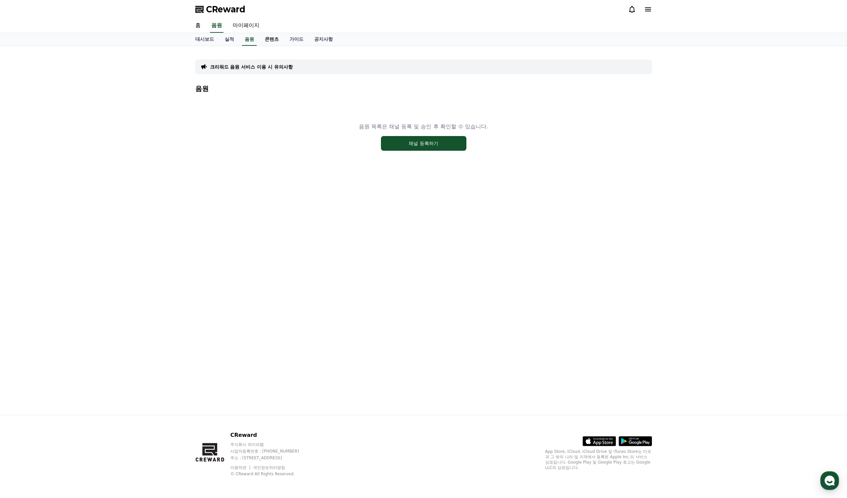
click at [268, 39] on link "콘텐츠" at bounding box center [272, 39] width 25 height 13
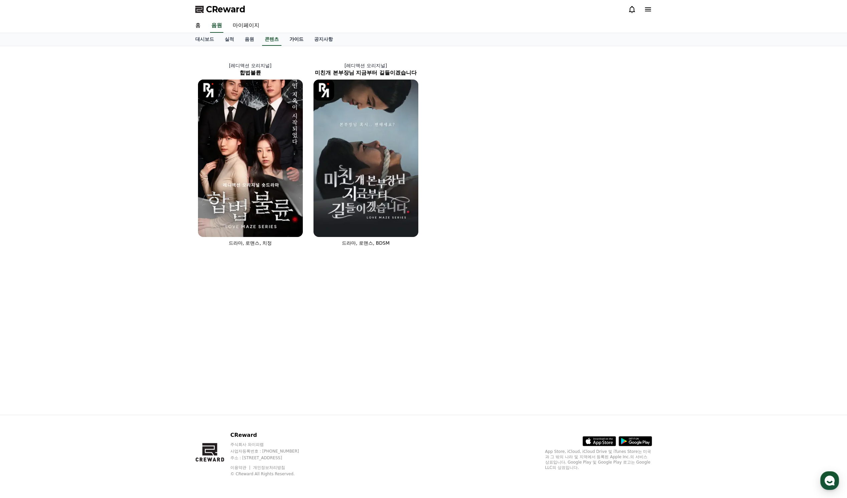
click at [306, 40] on link "가이드" at bounding box center [296, 39] width 25 height 13
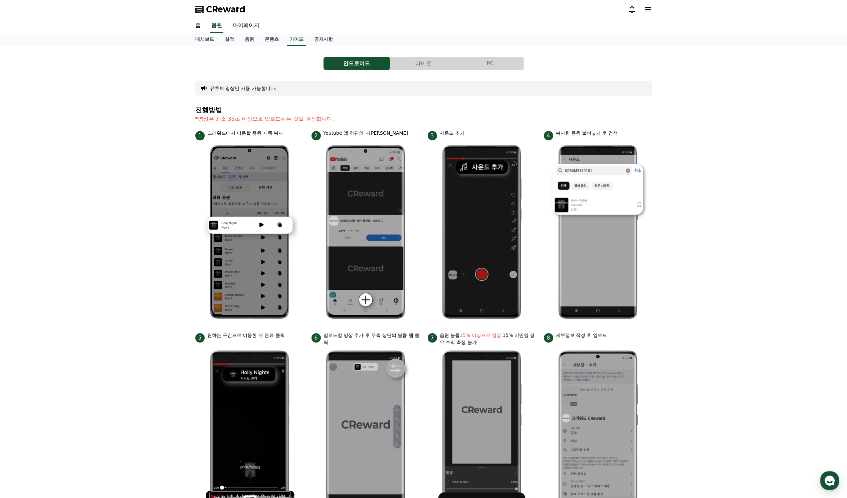
click at [492, 69] on button "PC" at bounding box center [490, 63] width 66 height 13
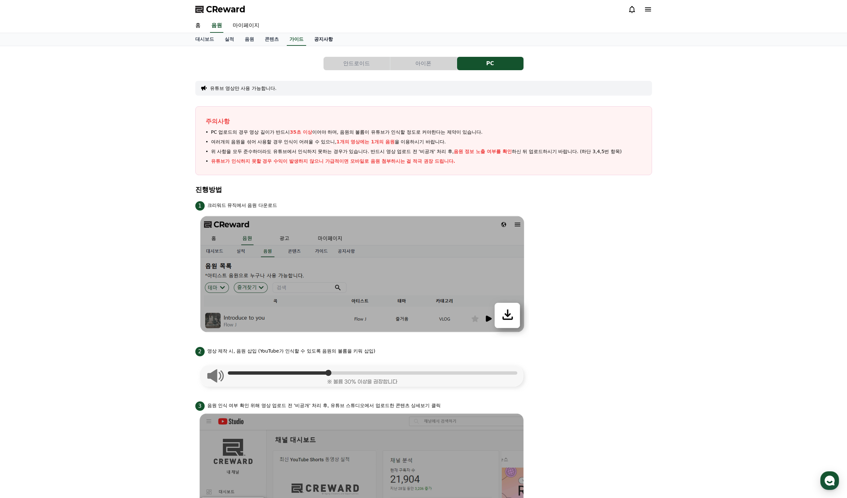
click at [330, 38] on link "공지사항" at bounding box center [323, 39] width 29 height 13
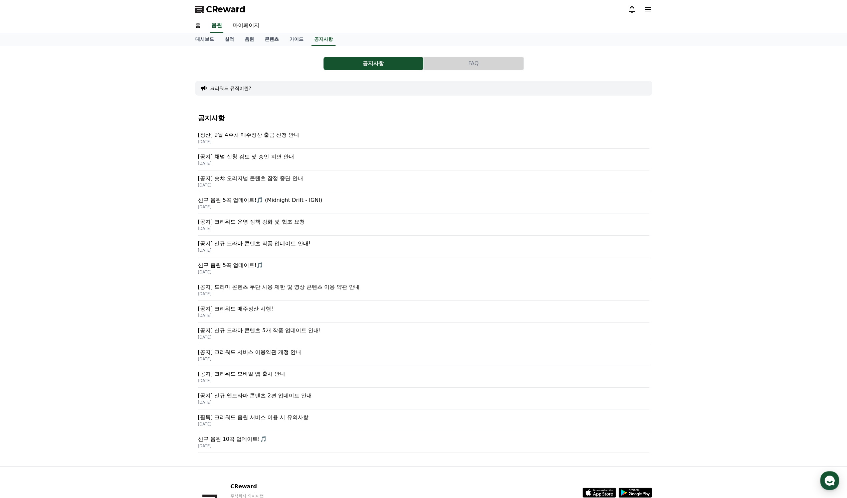
click at [249, 312] on p "[공지] 크리워드 매주정산 시행!" at bounding box center [424, 309] width 452 height 8
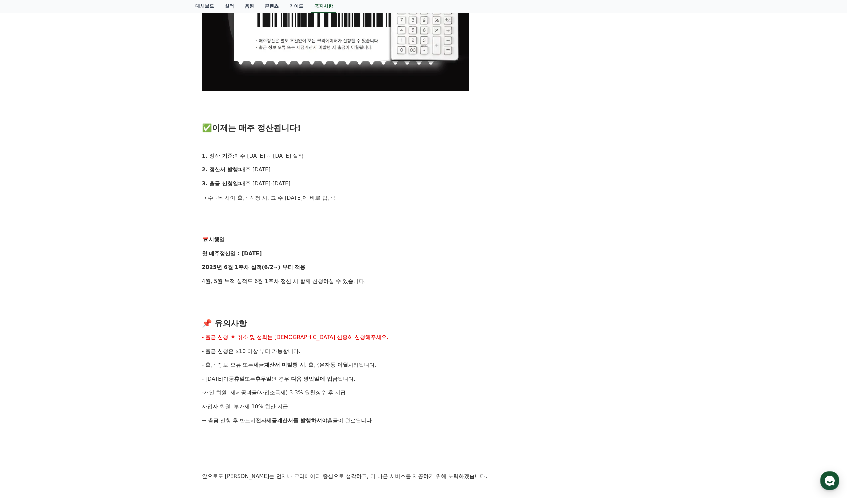
scroll to position [401, 0]
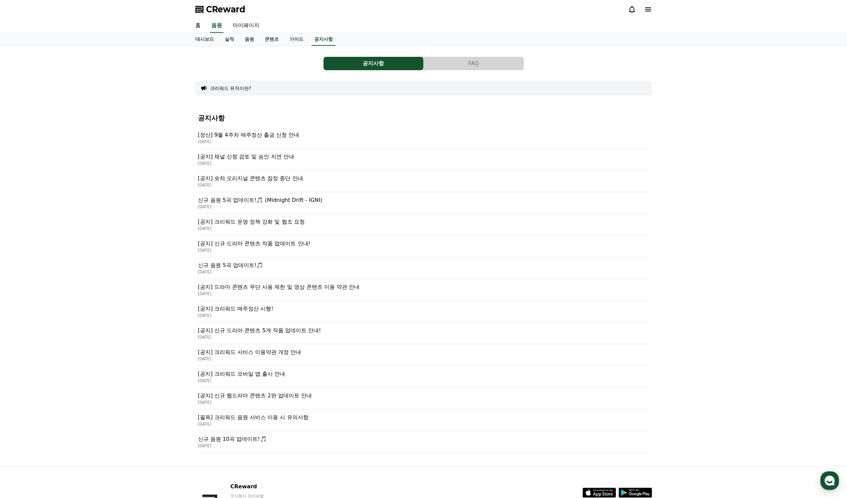
click at [227, 10] on span "CReward" at bounding box center [225, 9] width 39 height 11
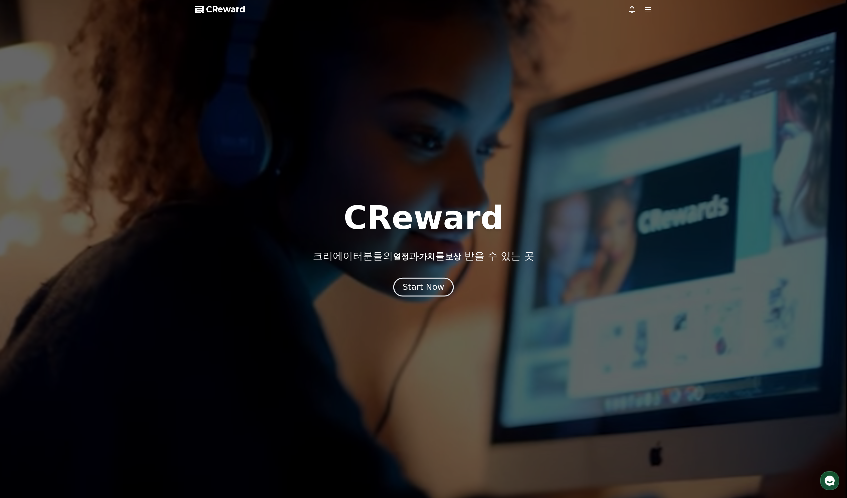
click at [435, 292] on div "Start Now" at bounding box center [423, 286] width 41 height 11
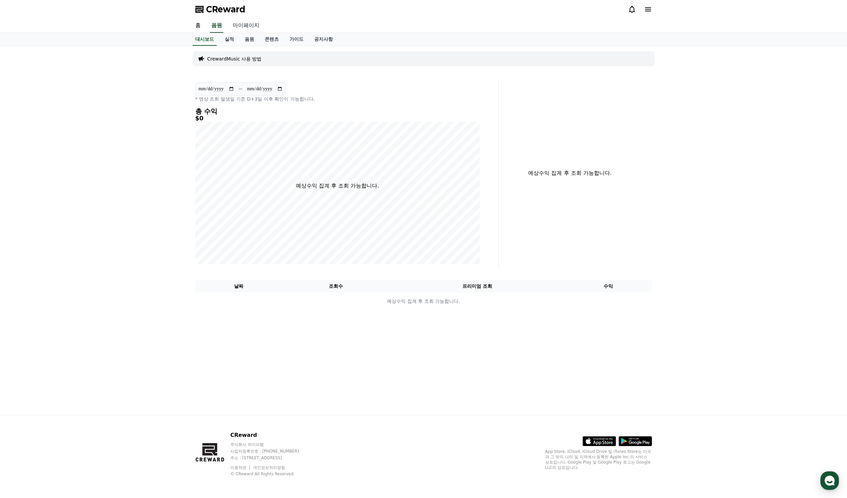
click at [250, 26] on link "마이페이지" at bounding box center [245, 26] width 37 height 14
select select "**********"
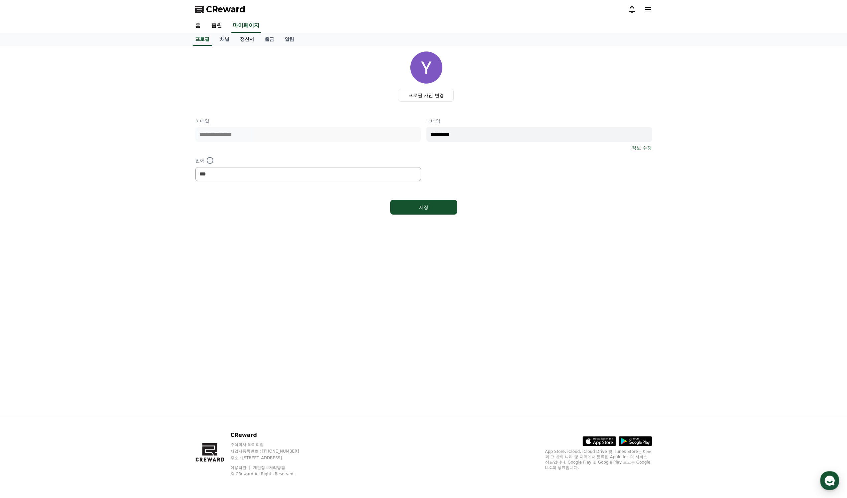
click at [240, 42] on link "정산서" at bounding box center [247, 39] width 25 height 13
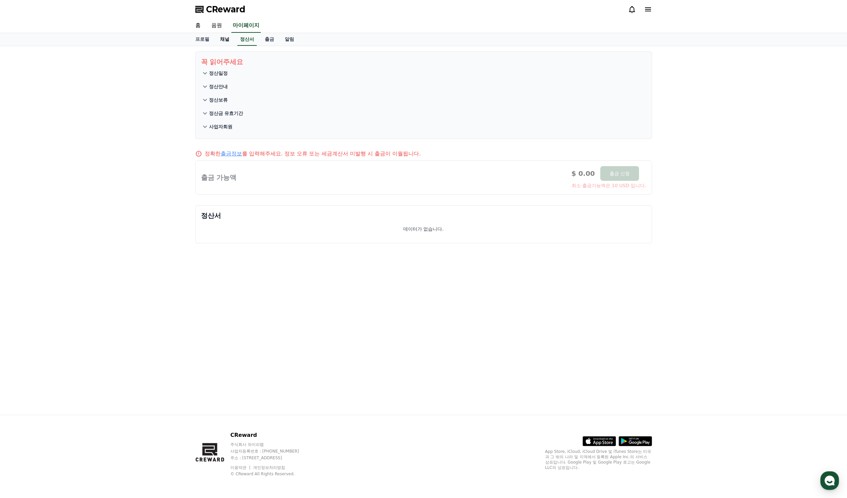
click at [223, 45] on link "채널" at bounding box center [225, 39] width 20 height 13
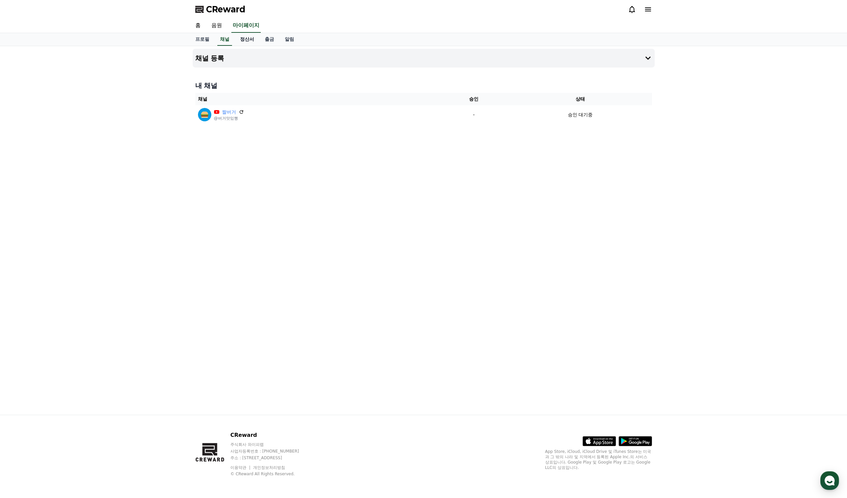
click at [246, 41] on link "정산서" at bounding box center [247, 39] width 25 height 13
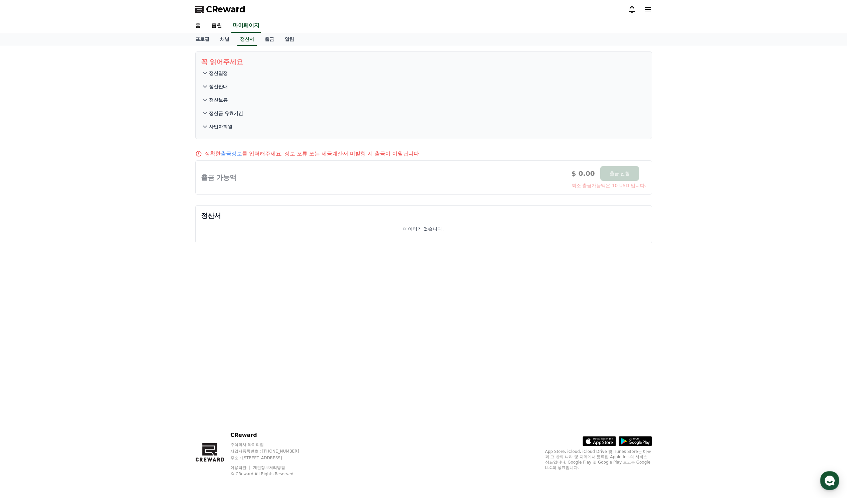
click at [227, 76] on button "정산일정" at bounding box center [424, 72] width 446 height 13
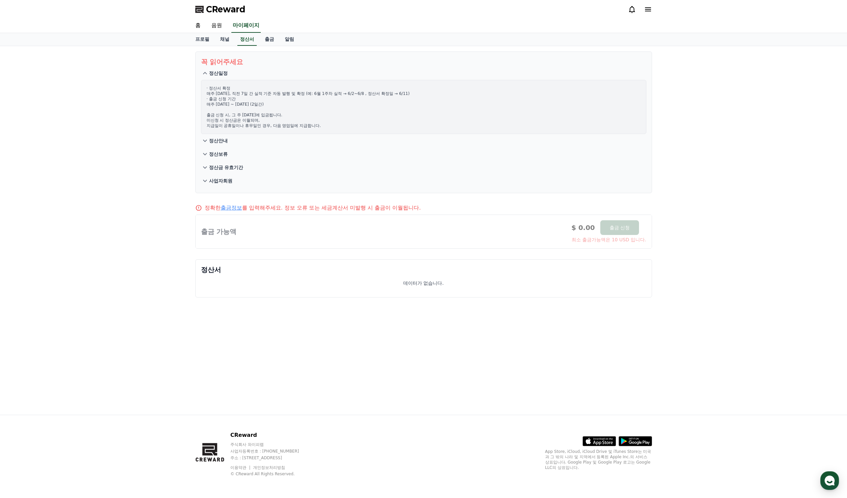
click at [223, 139] on p "정산안내" at bounding box center [218, 140] width 19 height 7
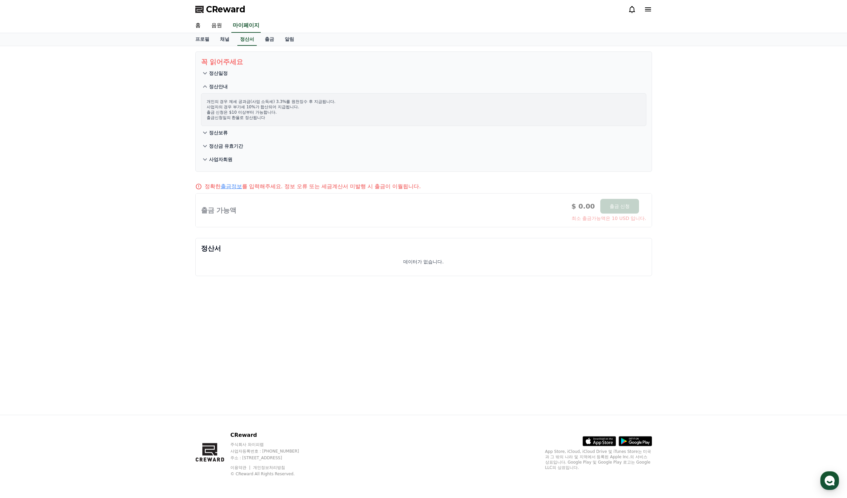
click at [224, 135] on p "정산보류" at bounding box center [218, 132] width 19 height 7
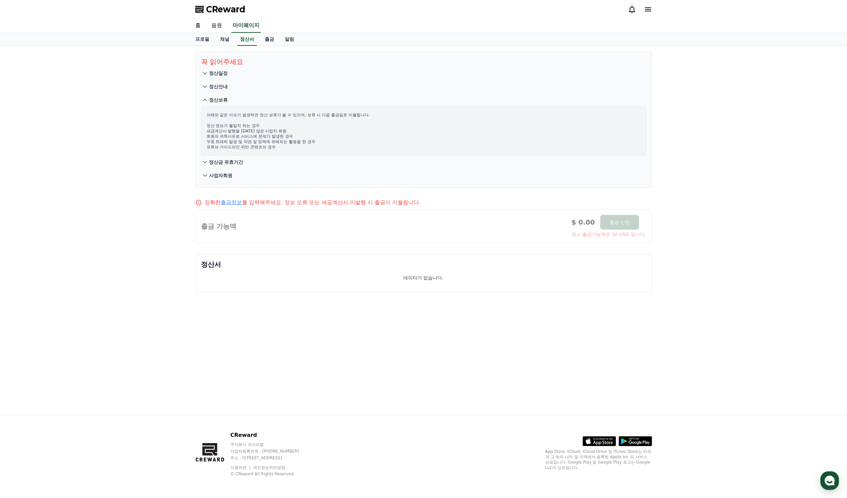
click at [229, 164] on p "정산금 유효기간" at bounding box center [226, 162] width 34 height 7
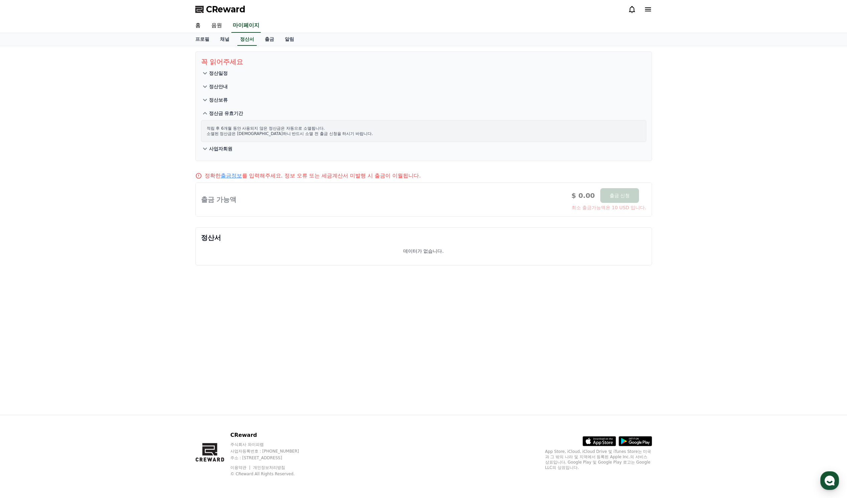
click at [226, 156] on section "꼭 읽어주세요 정산일정 정산안내 정산보류 정산금 유효기간 적립 후 6개월 동안 사용되지 않은 정산금은 자동으로 소멸됩니다. 소멸된 정산금은 복…" at bounding box center [423, 106] width 457 height 110
click at [227, 153] on button "사업자회원" at bounding box center [424, 148] width 446 height 13
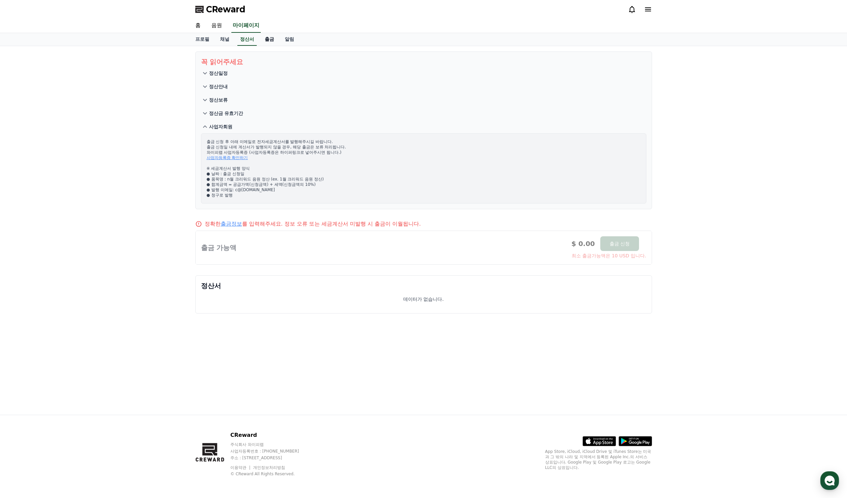
click at [268, 37] on link "출금" at bounding box center [270, 39] width 20 height 13
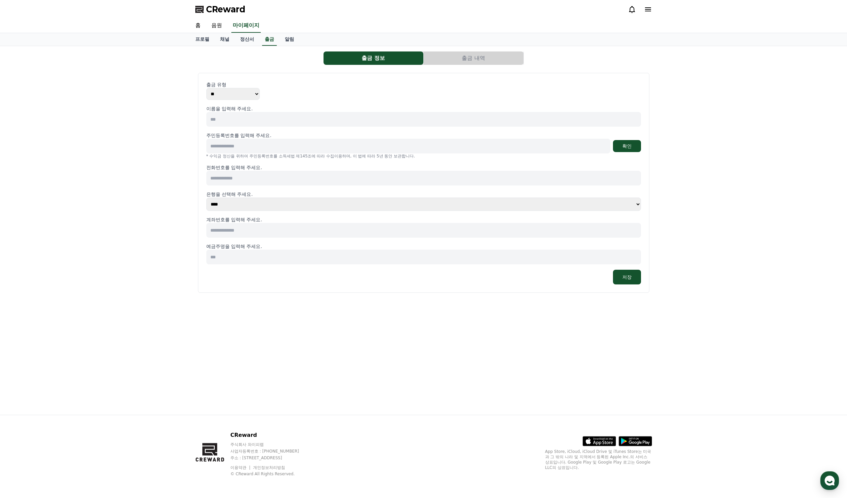
click at [251, 92] on select "** ***" at bounding box center [232, 94] width 53 height 12
click at [206, 88] on select "** ***" at bounding box center [232, 94] width 53 height 12
click at [279, 123] on input at bounding box center [423, 119] width 435 height 15
type input "*"
type input "***"
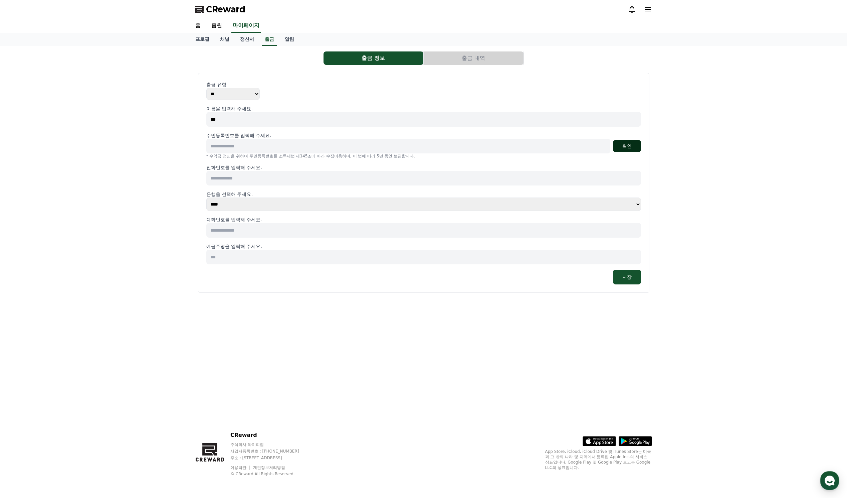
click at [623, 147] on button "확인" at bounding box center [627, 146] width 28 height 12
click at [317, 148] on input at bounding box center [408, 146] width 404 height 15
type input "**********"
click at [621, 146] on button "확인" at bounding box center [627, 146] width 28 height 12
click at [296, 181] on input at bounding box center [423, 178] width 435 height 15
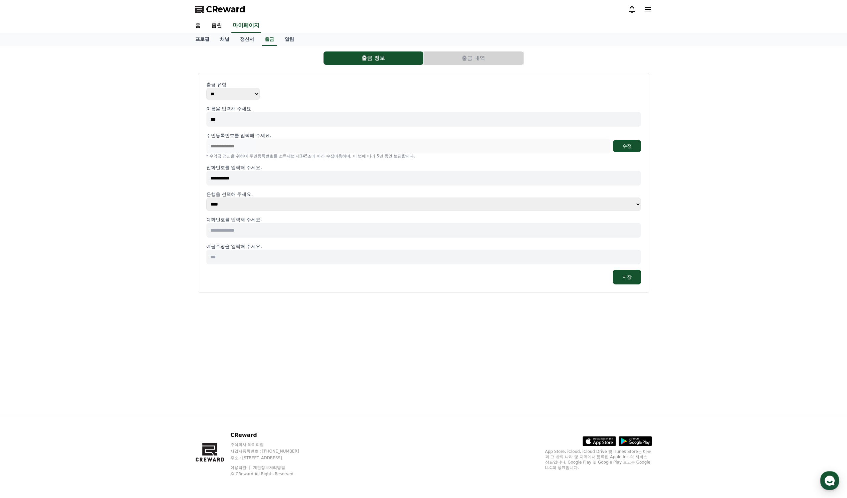
type input "**********"
click at [171, 205] on div "**********" at bounding box center [423, 230] width 847 height 368
click at [236, 206] on select "**** **** **** **** **** **** **** ** ** ** ** **** *** **** **** *****" at bounding box center [423, 203] width 435 height 13
select select "********"
click at [206, 197] on select "**** **** **** **** **** **** **** ** ** ** ** **** *** **** **** *****" at bounding box center [423, 203] width 435 height 13
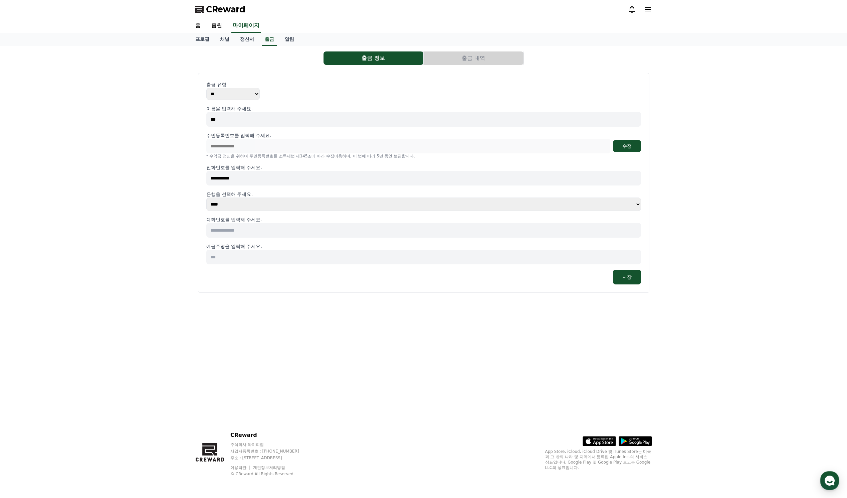
click at [241, 234] on input at bounding box center [423, 230] width 435 height 15
drag, startPoint x: 263, startPoint y: 232, endPoint x: 171, endPoint y: 233, distance: 91.5
click at [171, 233] on div "**********" at bounding box center [423, 230] width 847 height 368
paste input "********"
type input "**********"
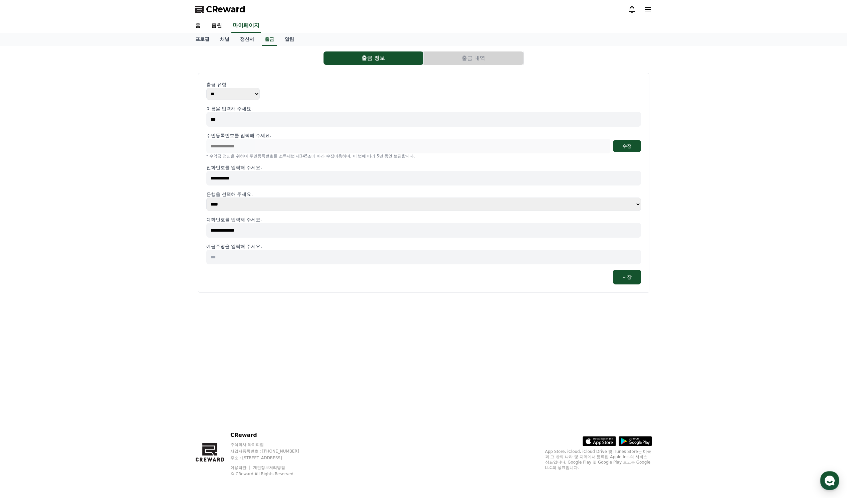
click at [252, 256] on input at bounding box center [423, 257] width 435 height 15
type input "*"
type input "***"
click at [632, 275] on button "저장" at bounding box center [627, 277] width 28 height 15
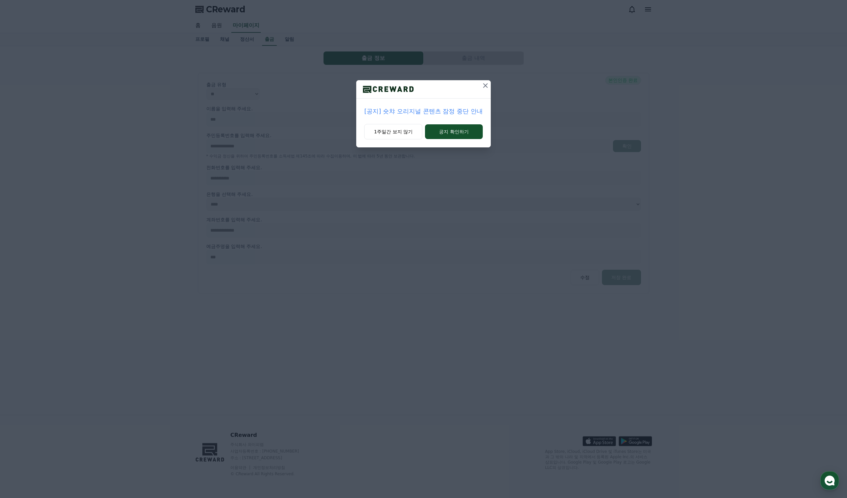
click at [483, 85] on icon at bounding box center [486, 86] width 8 height 8
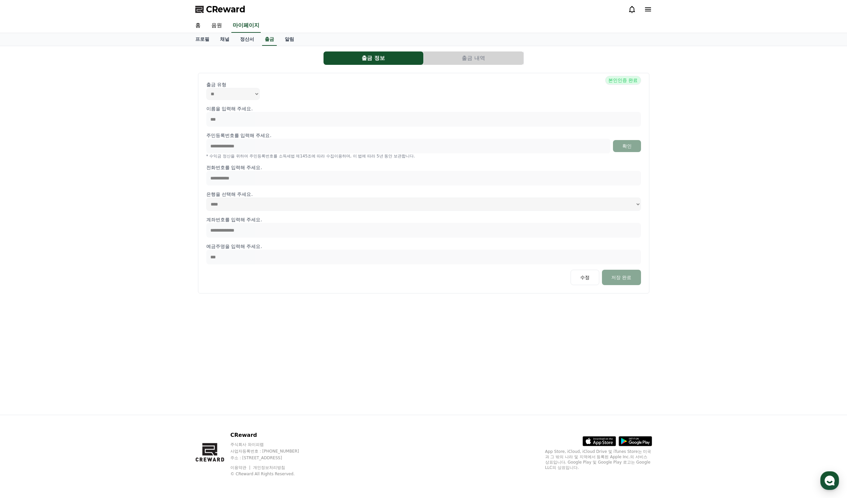
click at [463, 55] on button "출금 내역" at bounding box center [474, 57] width 100 height 13
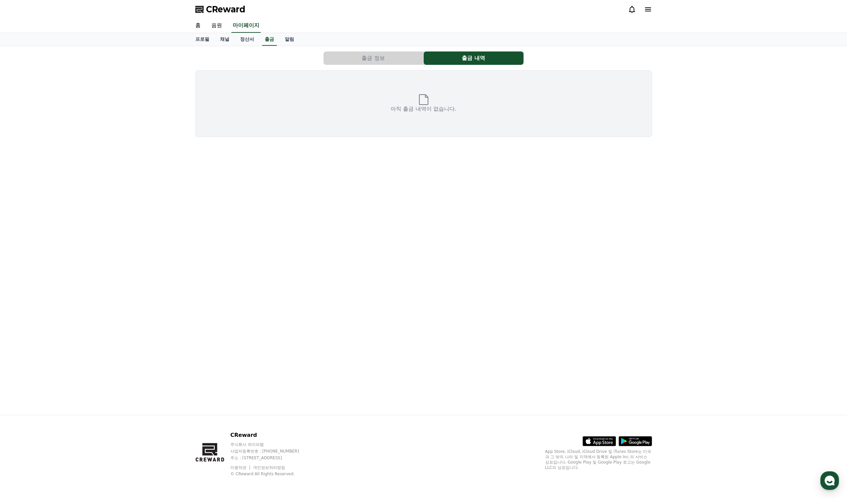
click at [384, 54] on button "출금 정보" at bounding box center [374, 57] width 100 height 13
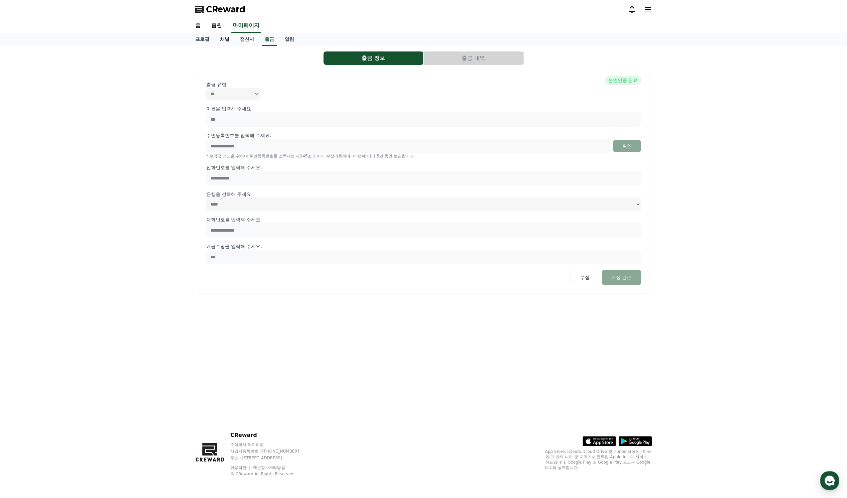
click at [222, 37] on link "채널" at bounding box center [225, 39] width 20 height 13
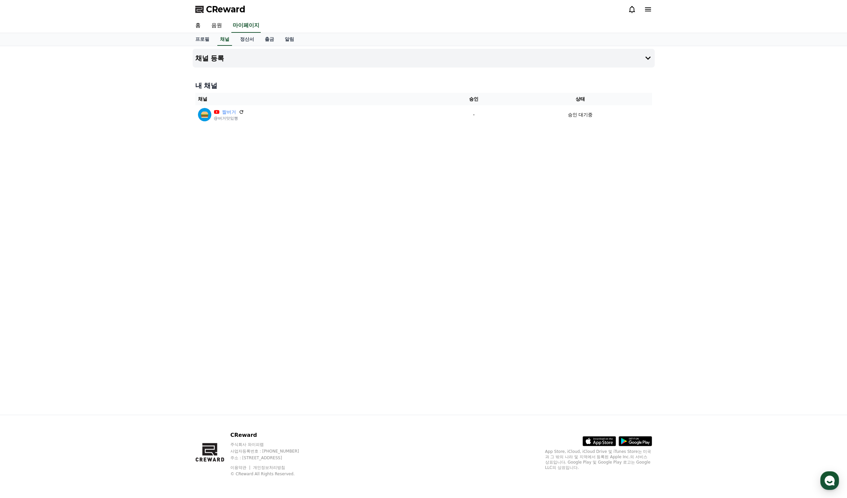
click at [236, 12] on span "CReward" at bounding box center [225, 9] width 39 height 11
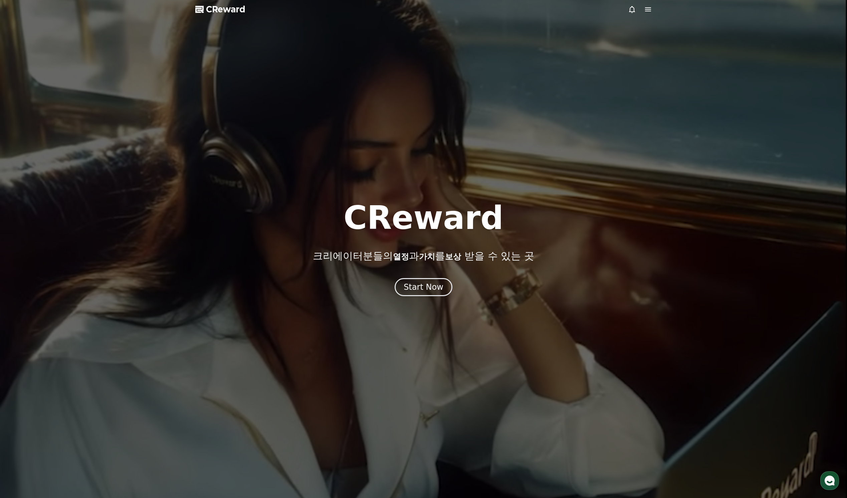
drag, startPoint x: 513, startPoint y: 0, endPoint x: 453, endPoint y: 73, distance: 94.5
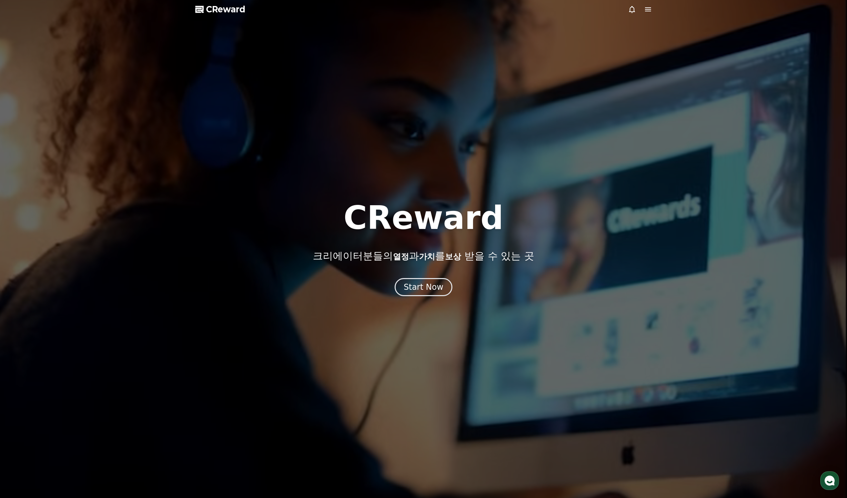
click at [453, 73] on div at bounding box center [423, 249] width 847 height 498
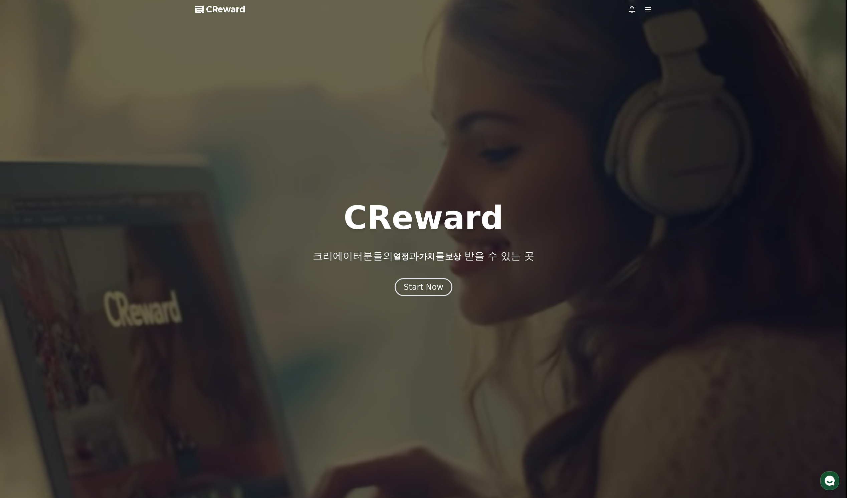
click at [652, 10] on icon at bounding box center [648, 9] width 8 height 8
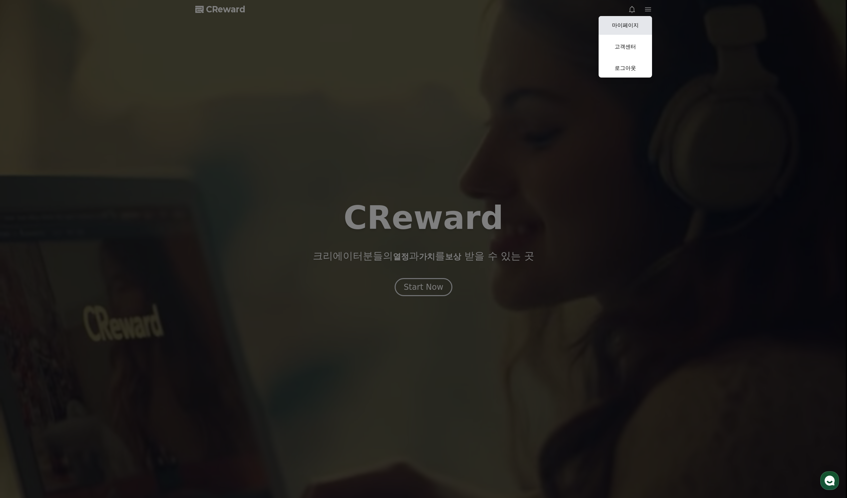
click at [640, 23] on link "마이페이지" at bounding box center [625, 25] width 53 height 19
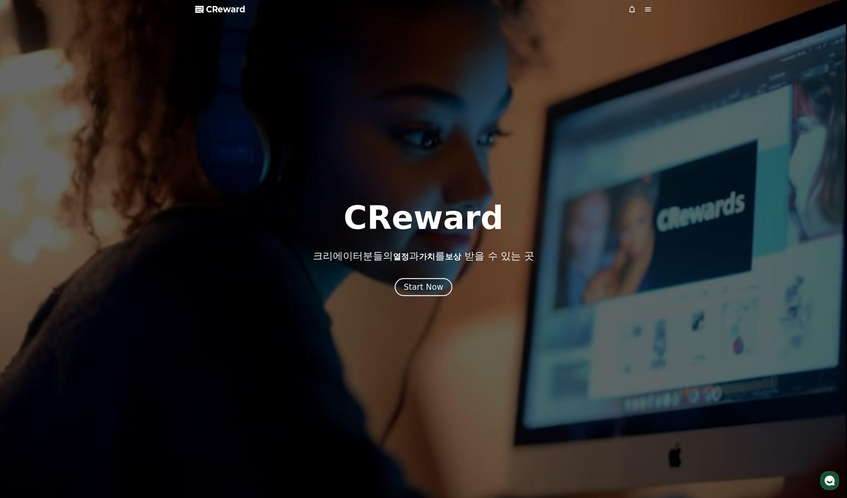
select select "**********"
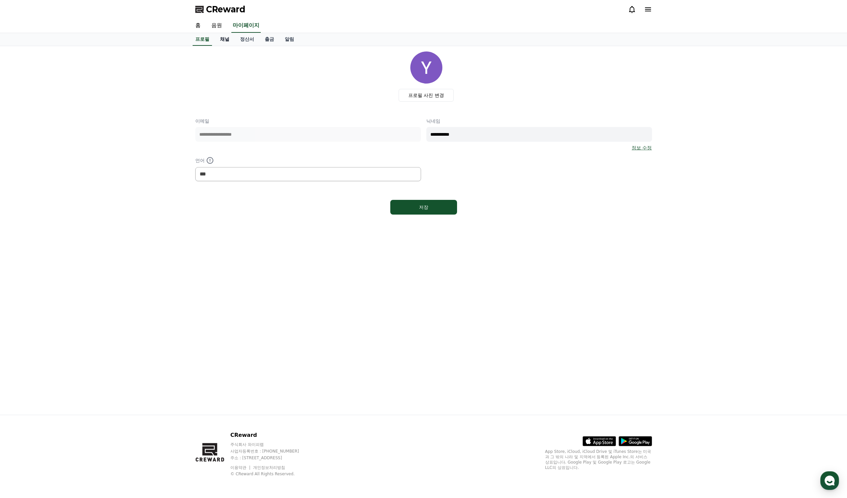
click at [223, 40] on link "채널" at bounding box center [225, 39] width 20 height 13
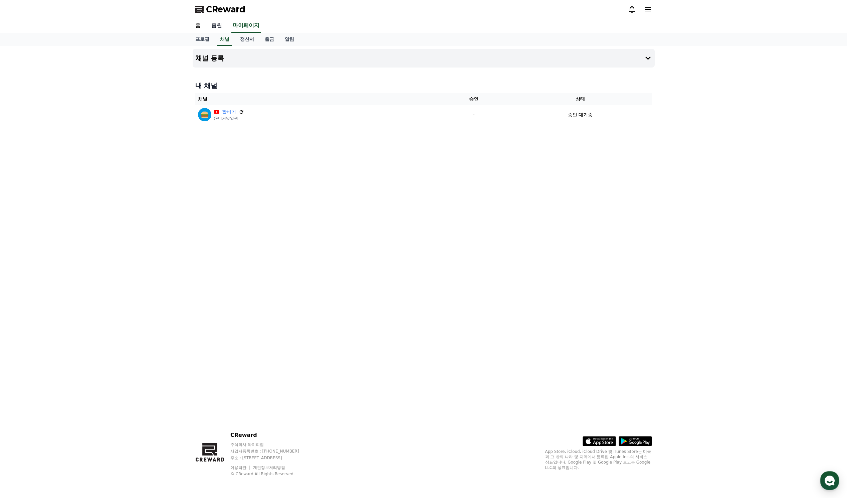
click at [218, 26] on link "음원" at bounding box center [216, 26] width 21 height 14
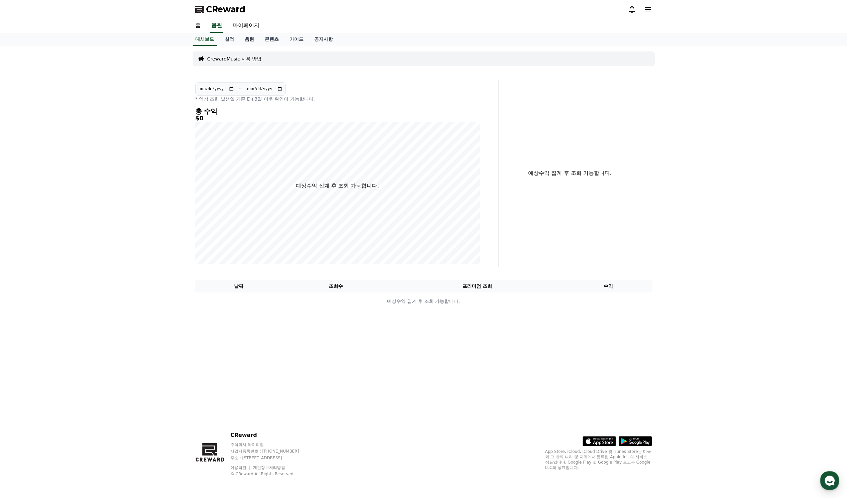
click at [246, 36] on link "음원" at bounding box center [249, 39] width 20 height 13
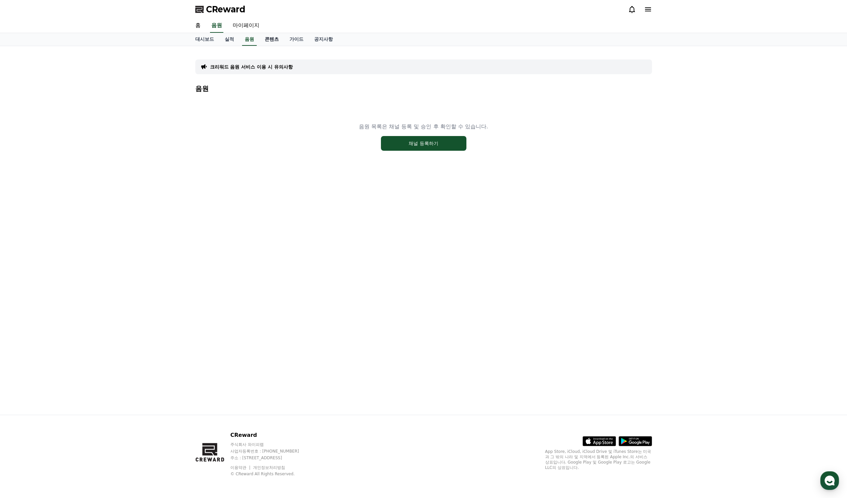
click at [275, 41] on link "콘텐츠" at bounding box center [272, 39] width 25 height 13
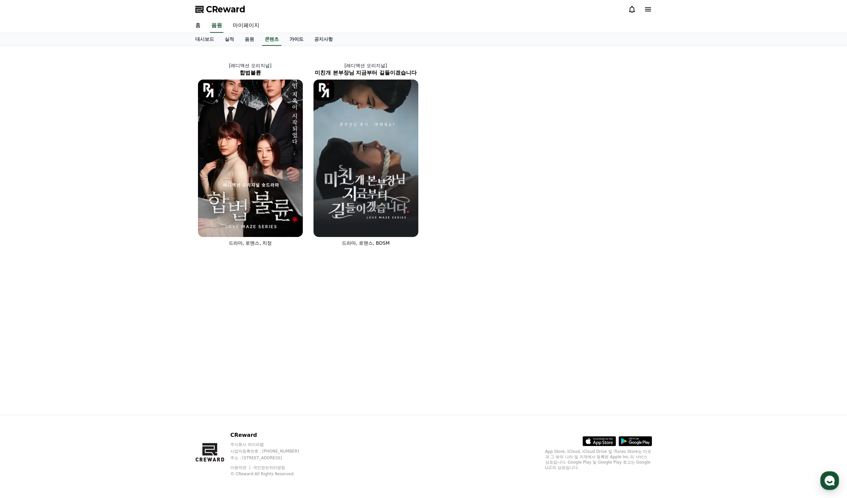
click at [295, 43] on link "가이드" at bounding box center [296, 39] width 25 height 13
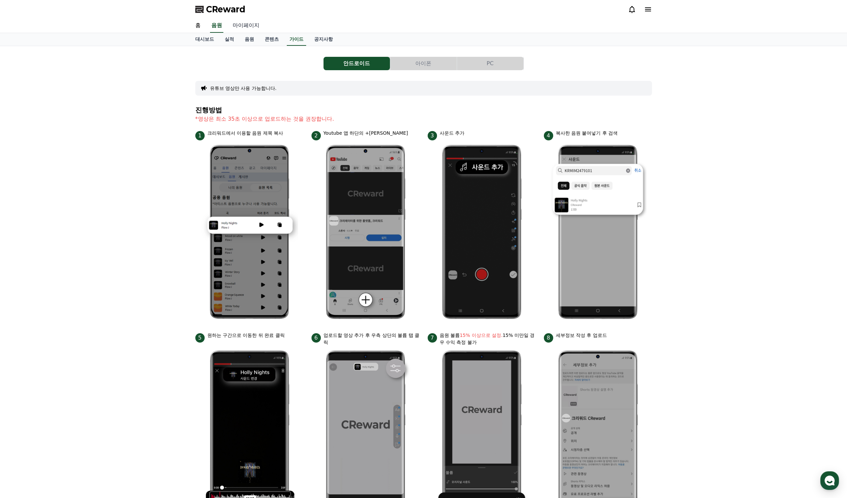
click at [245, 25] on link "마이페이지" at bounding box center [245, 26] width 37 height 14
select select "**********"
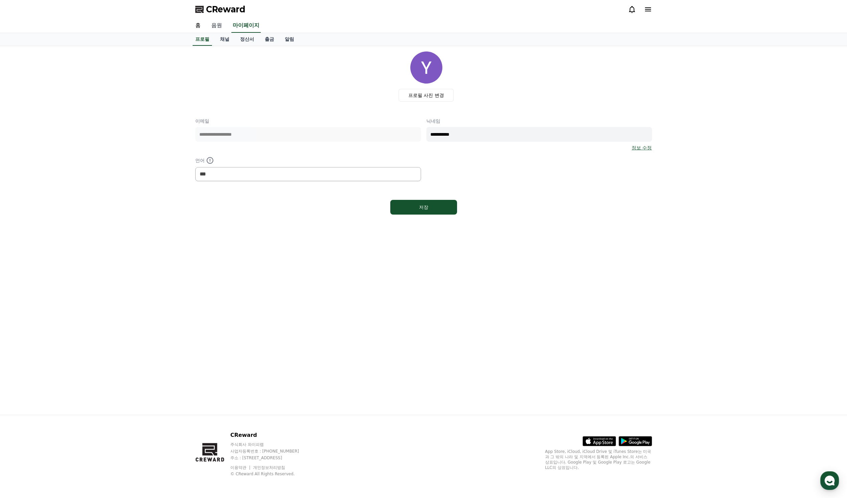
click at [218, 27] on link "음원" at bounding box center [216, 26] width 21 height 14
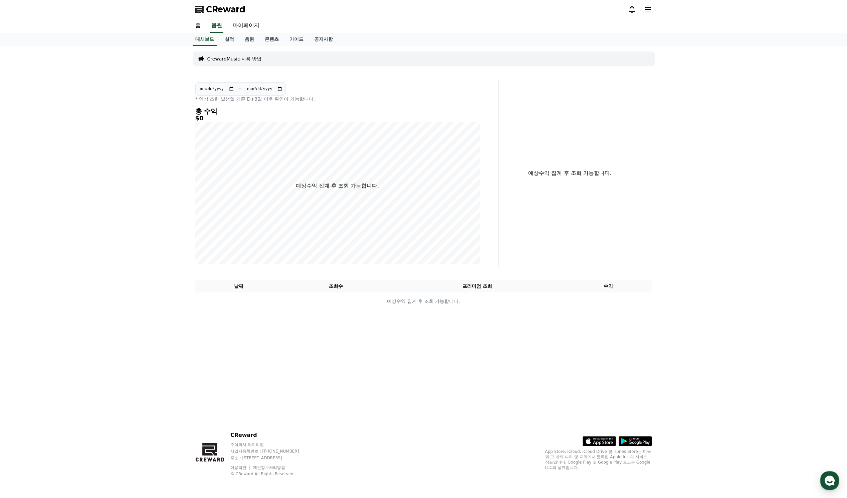
click at [233, 124] on div "**********" at bounding box center [338, 172] width 290 height 187
